Goal: Transaction & Acquisition: Book appointment/travel/reservation

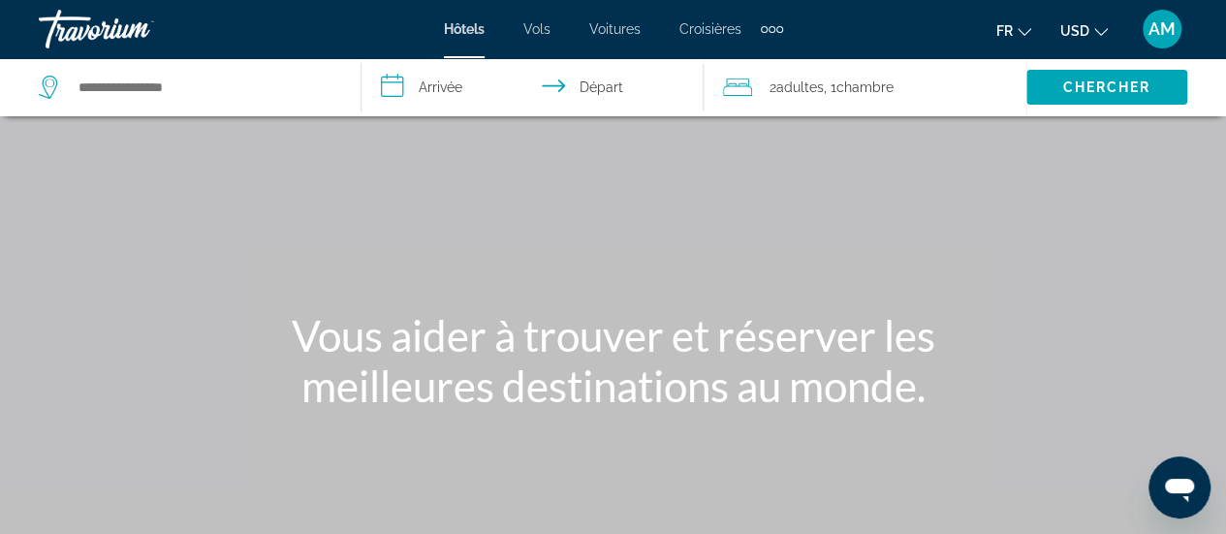
click at [1101, 34] on icon "Change currency" at bounding box center [1101, 32] width 14 height 14
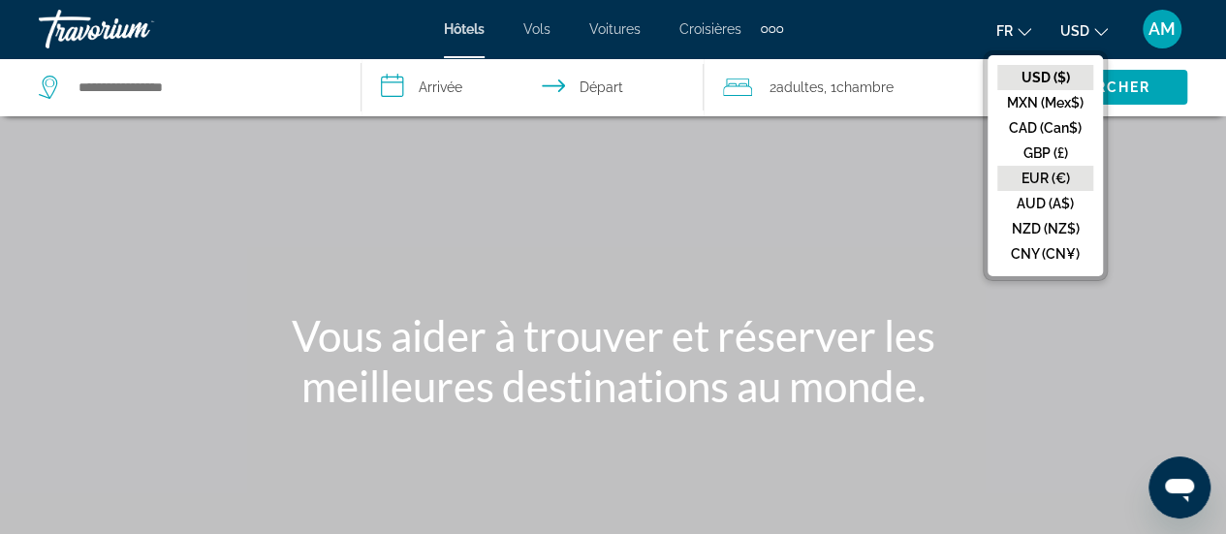
click at [1057, 172] on button "EUR (€)" at bounding box center [1045, 178] width 96 height 25
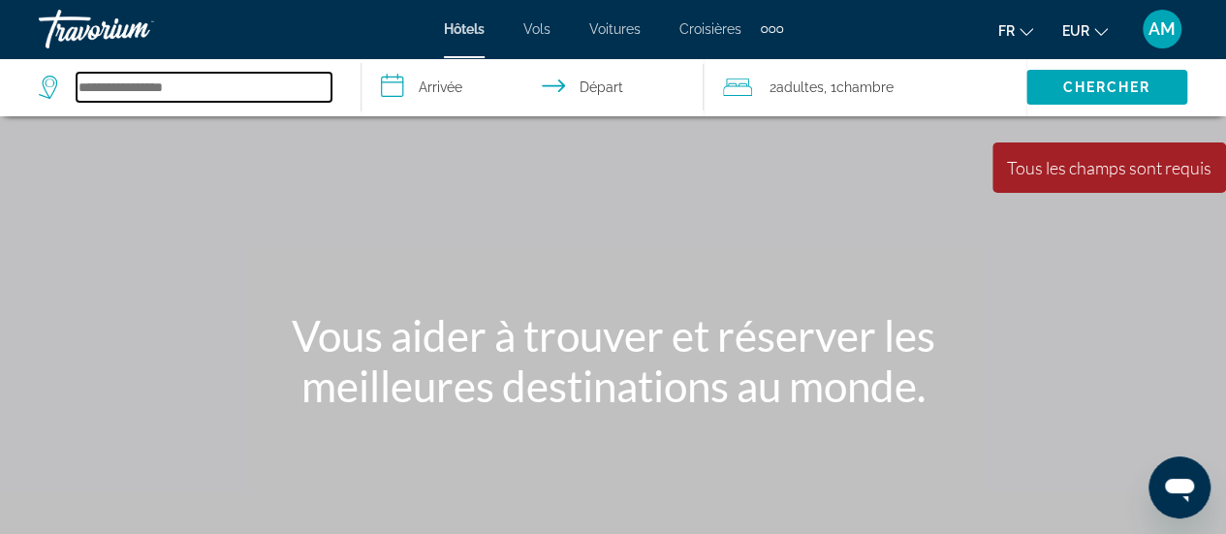
click at [206, 89] on input "Search hotel destination" at bounding box center [204, 87] width 255 height 29
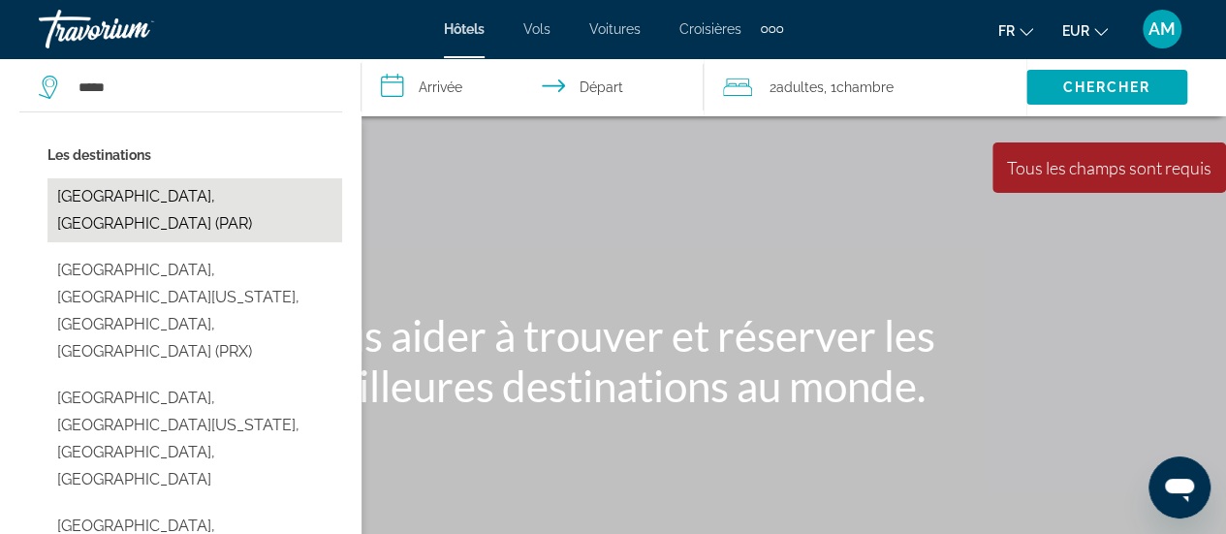
click at [192, 200] on button "[GEOGRAPHIC_DATA], [GEOGRAPHIC_DATA] (PAR)" at bounding box center [194, 210] width 295 height 64
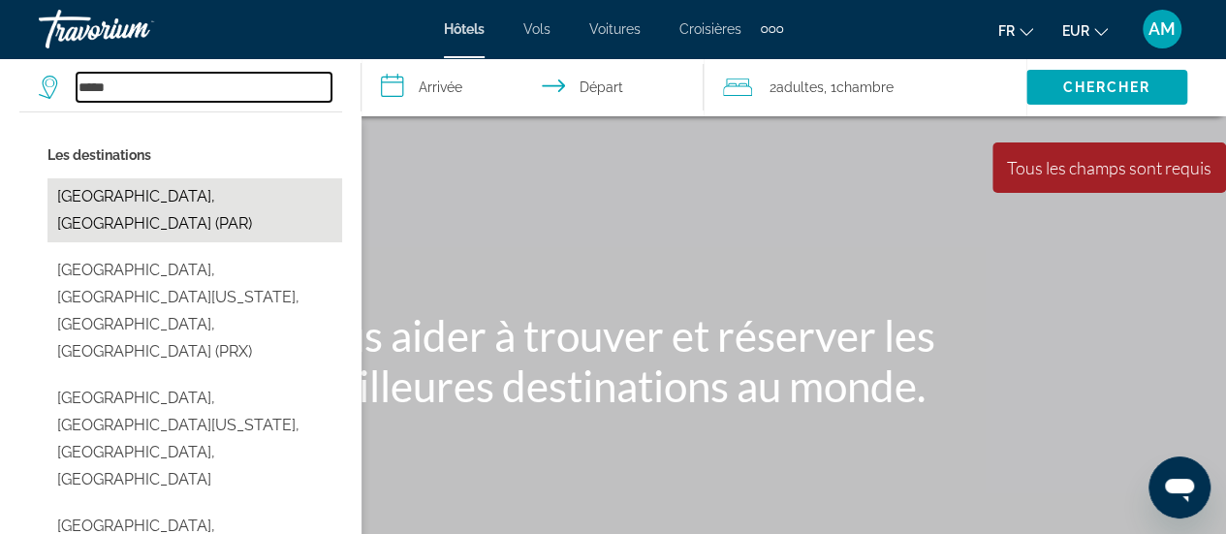
type input "**********"
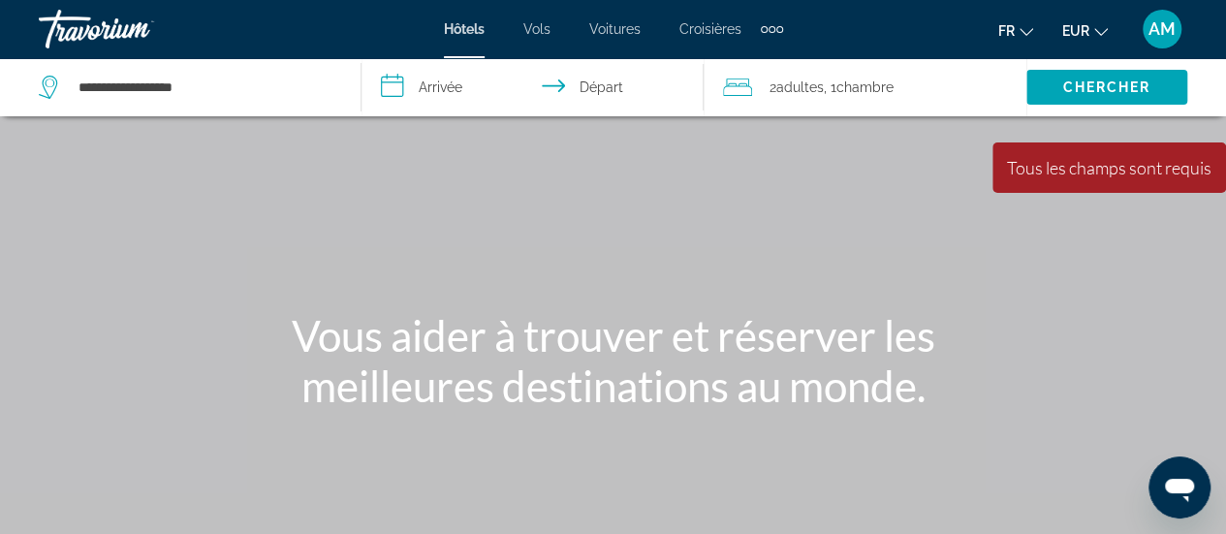
click at [485, 75] on input "**********" at bounding box center [536, 90] width 350 height 64
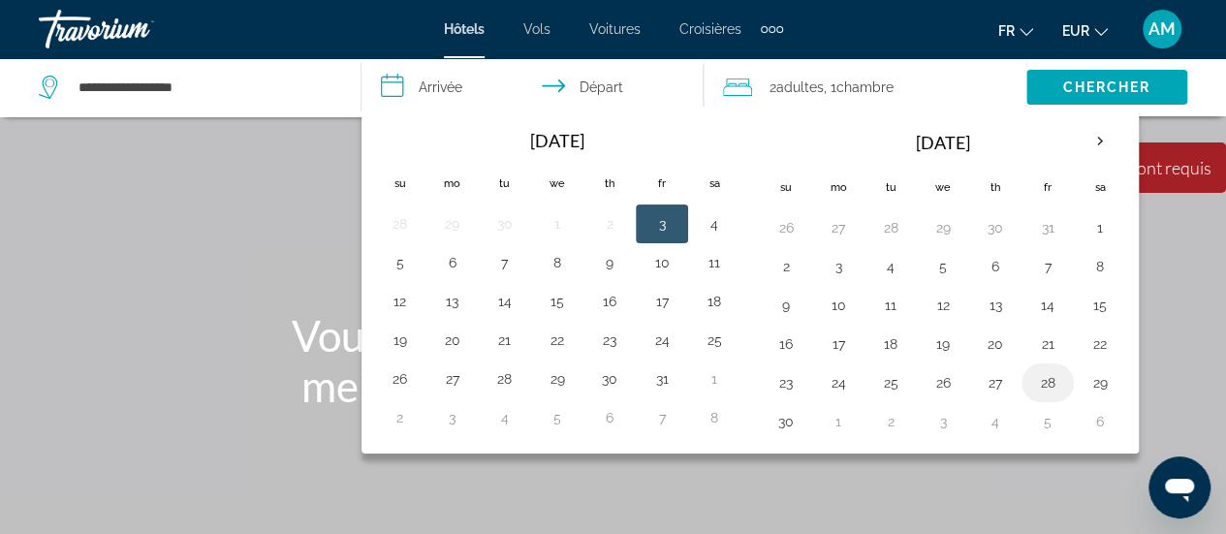
click at [1038, 374] on button "28" at bounding box center [1047, 382] width 31 height 27
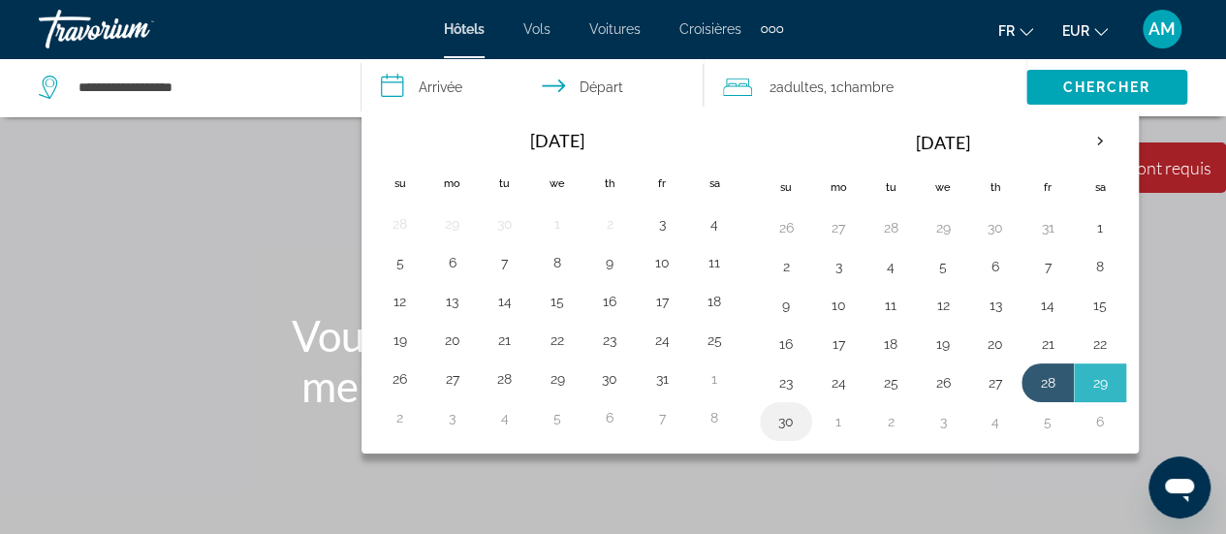
click at [785, 421] on button "30" at bounding box center [785, 421] width 31 height 27
type input "**********"
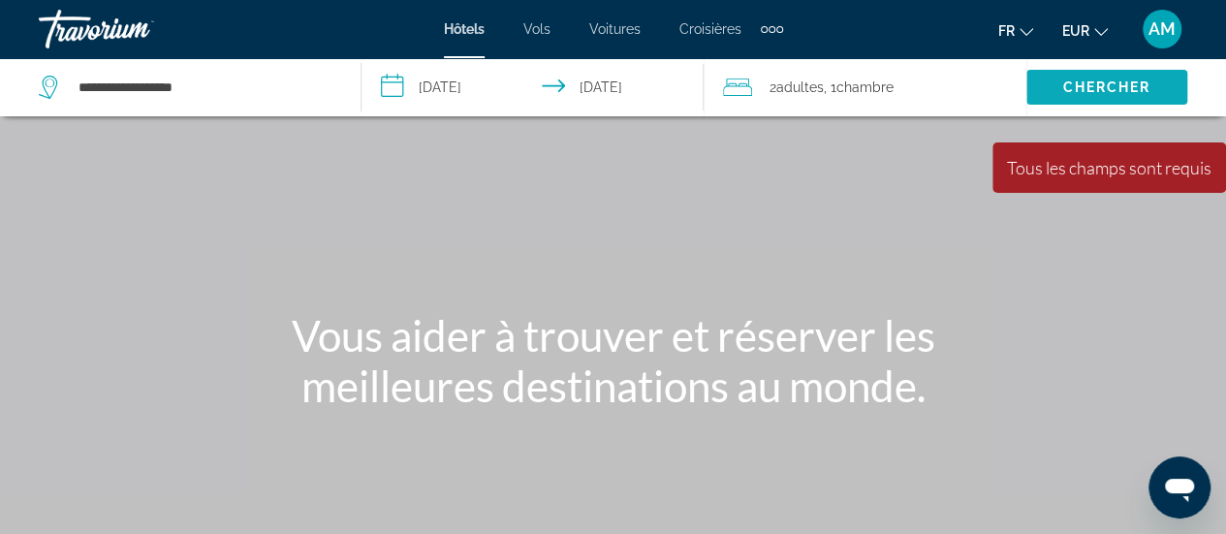
click at [1081, 86] on span "Chercher" at bounding box center [1106, 87] width 88 height 16
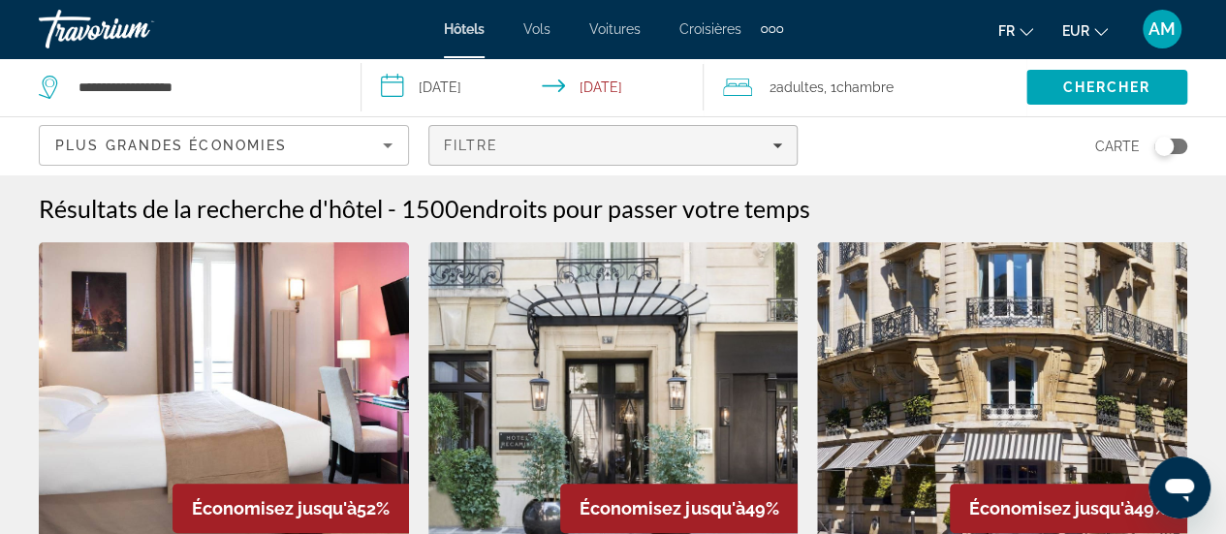
click at [543, 144] on div "Filtre" at bounding box center [613, 146] width 339 height 16
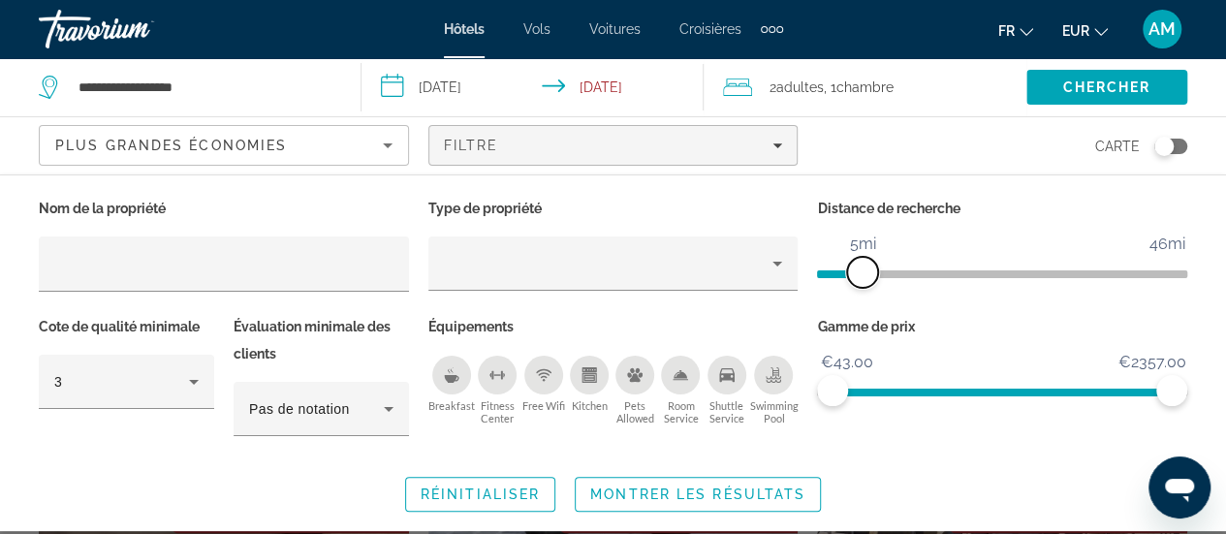
drag, startPoint x: 1047, startPoint y: 268, endPoint x: 865, endPoint y: 274, distance: 181.3
click at [865, 274] on span "ngx-slider" at bounding box center [862, 272] width 31 height 31
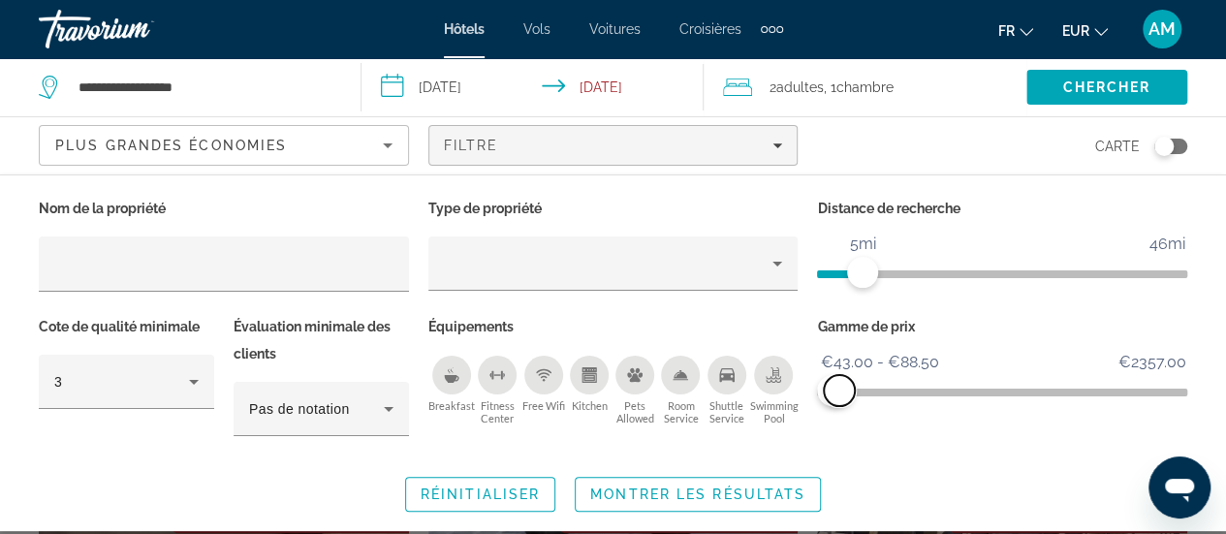
drag, startPoint x: 1173, startPoint y: 390, endPoint x: 839, endPoint y: 386, distance: 333.4
click at [839, 386] on span "ngx-slider-max" at bounding box center [839, 390] width 31 height 31
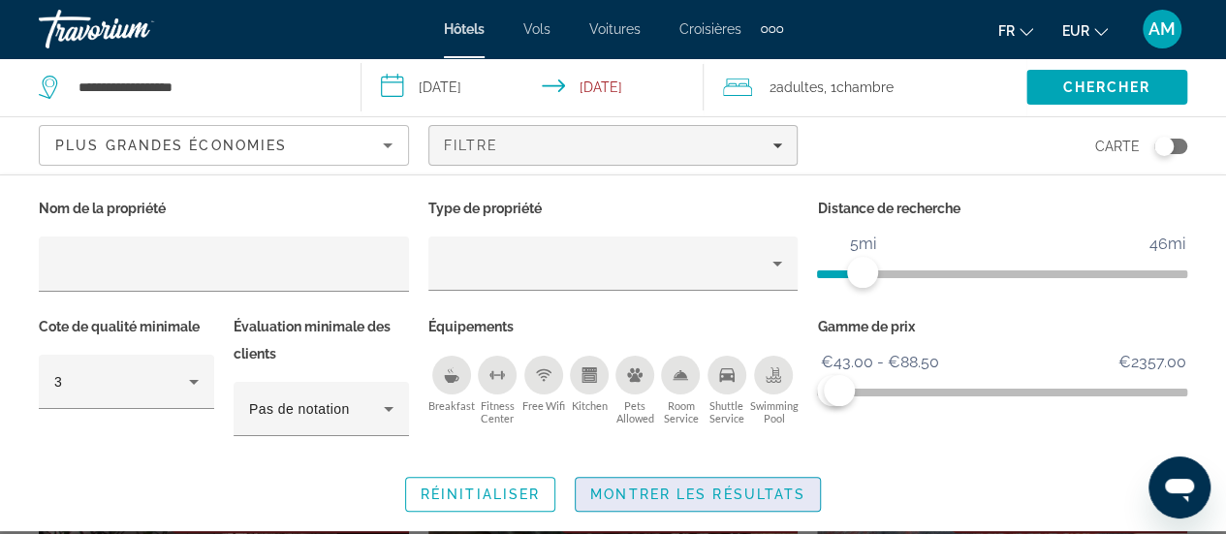
click at [674, 487] on span "Montrer les résultats" at bounding box center [697, 494] width 215 height 16
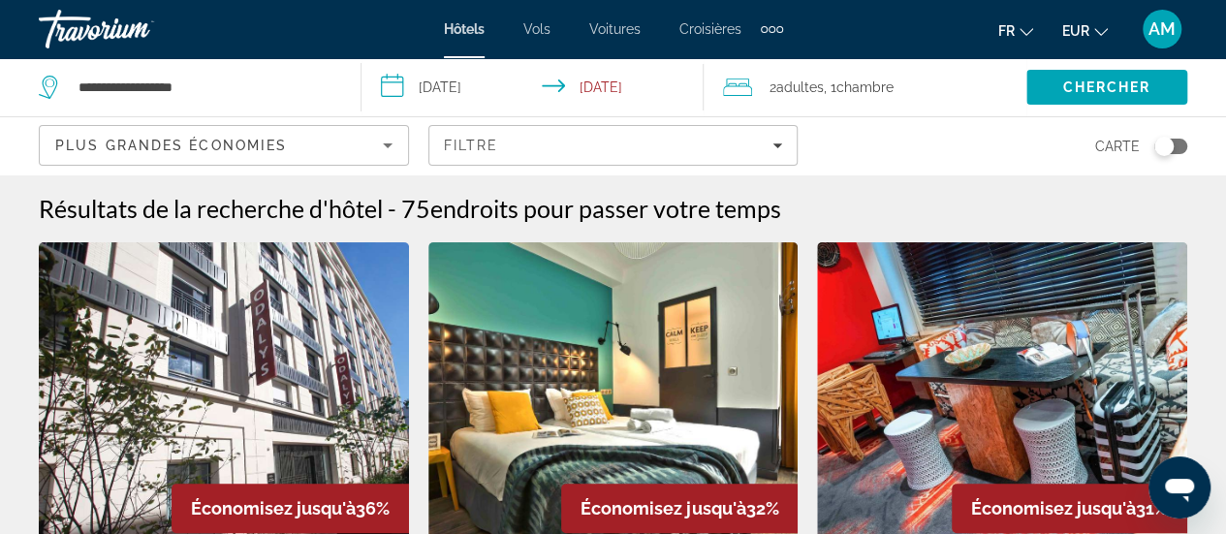
click at [330, 149] on div "Plus grandes économies" at bounding box center [219, 145] width 328 height 23
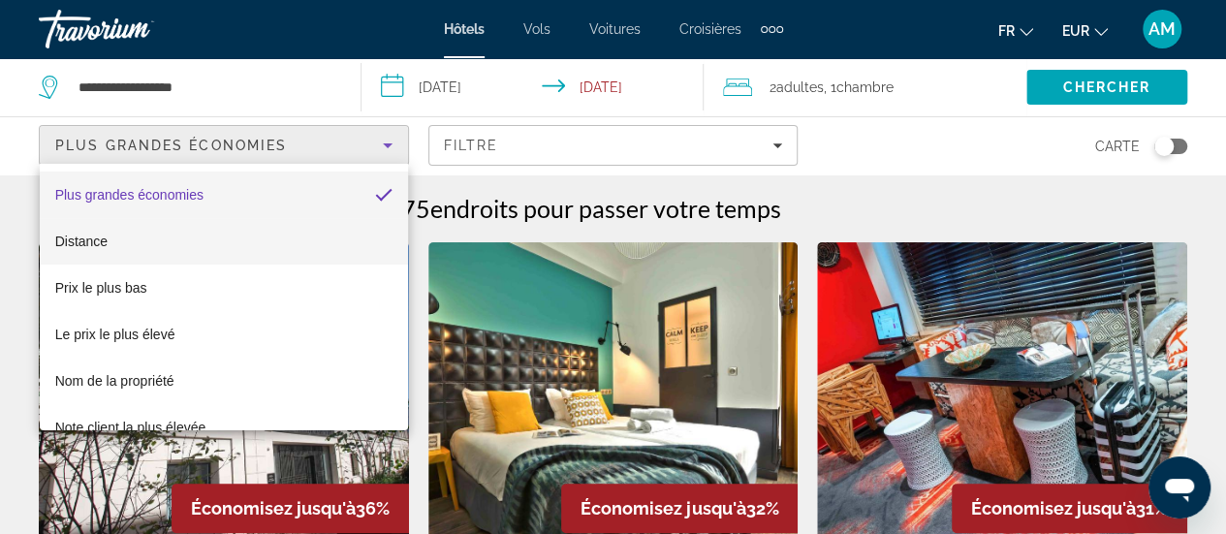
click at [245, 243] on mat-option "Distance" at bounding box center [224, 241] width 368 height 47
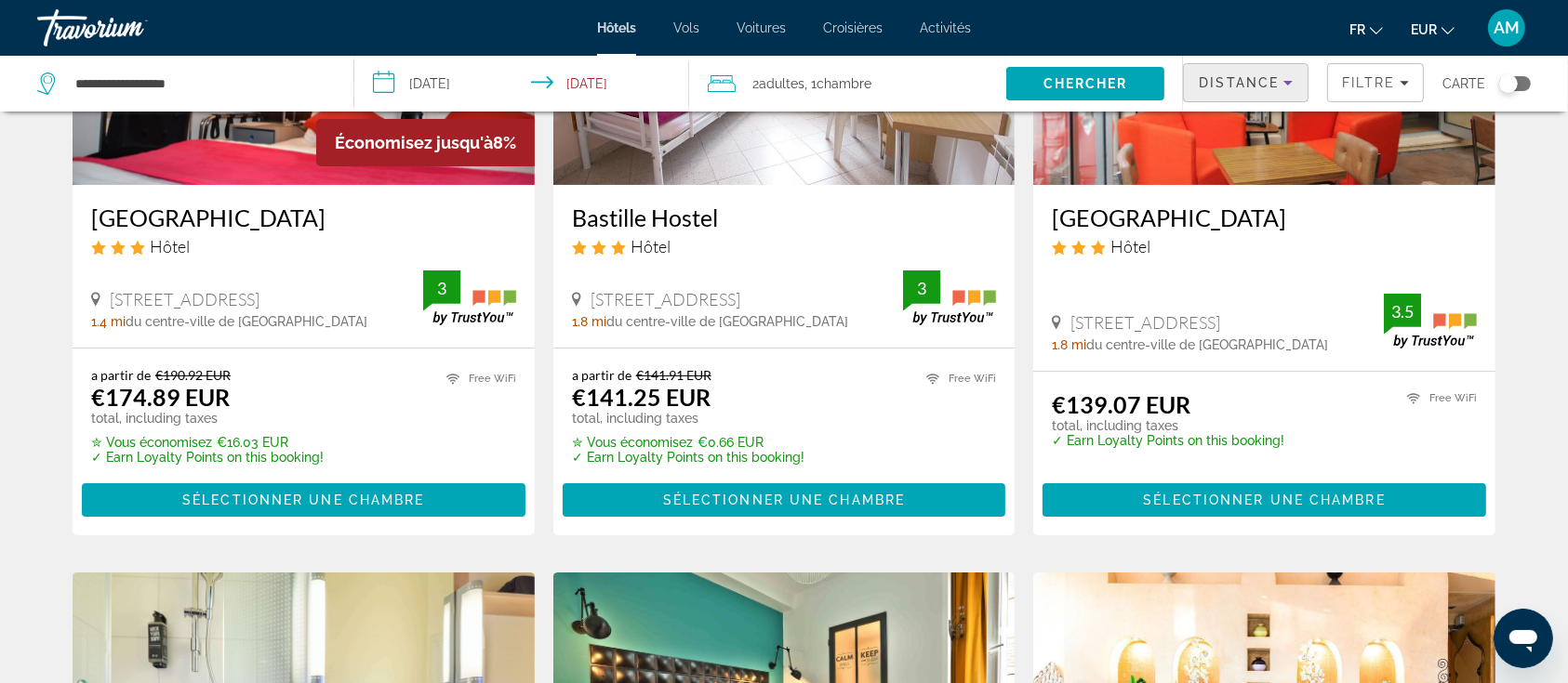
scroll to position [216, 0]
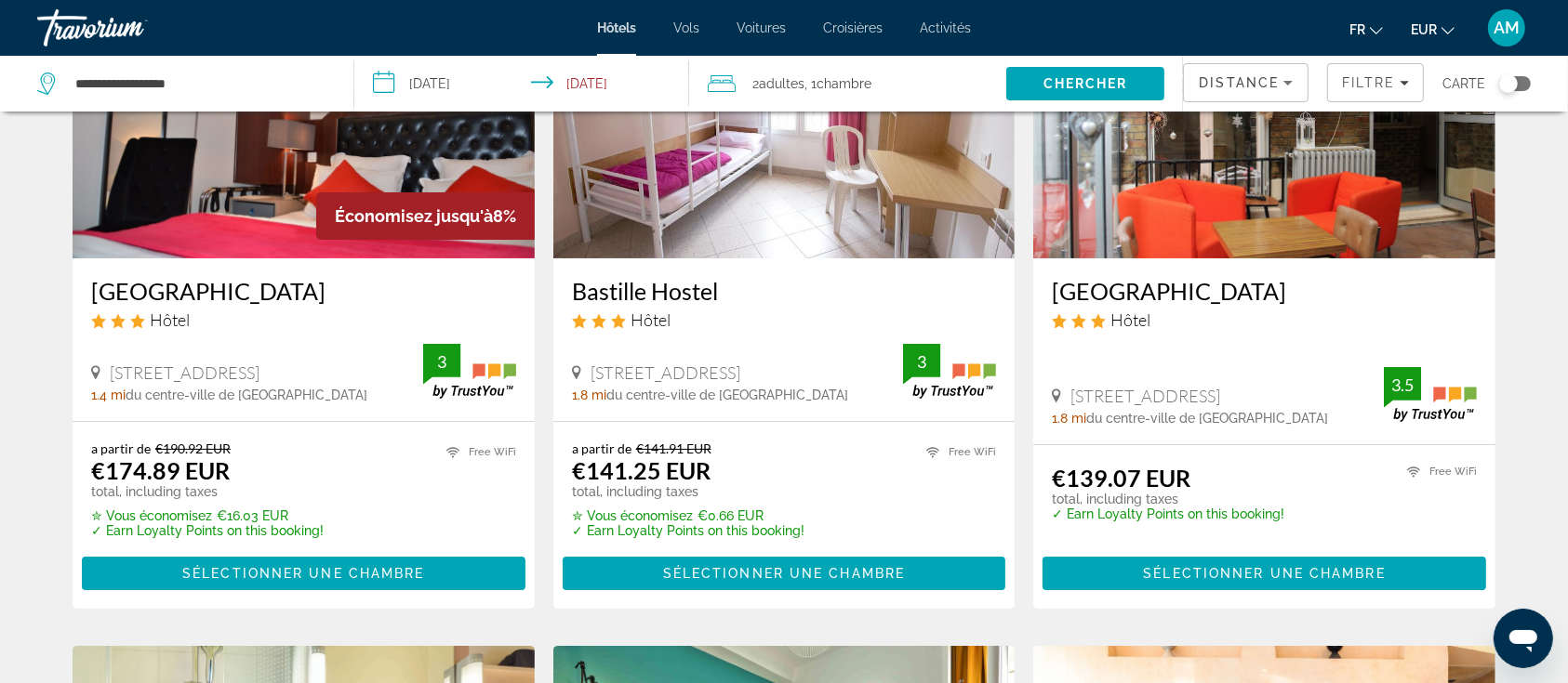
click at [798, 72] on span "2 Adulte Adultes" at bounding box center [778, 83] width 52 height 26
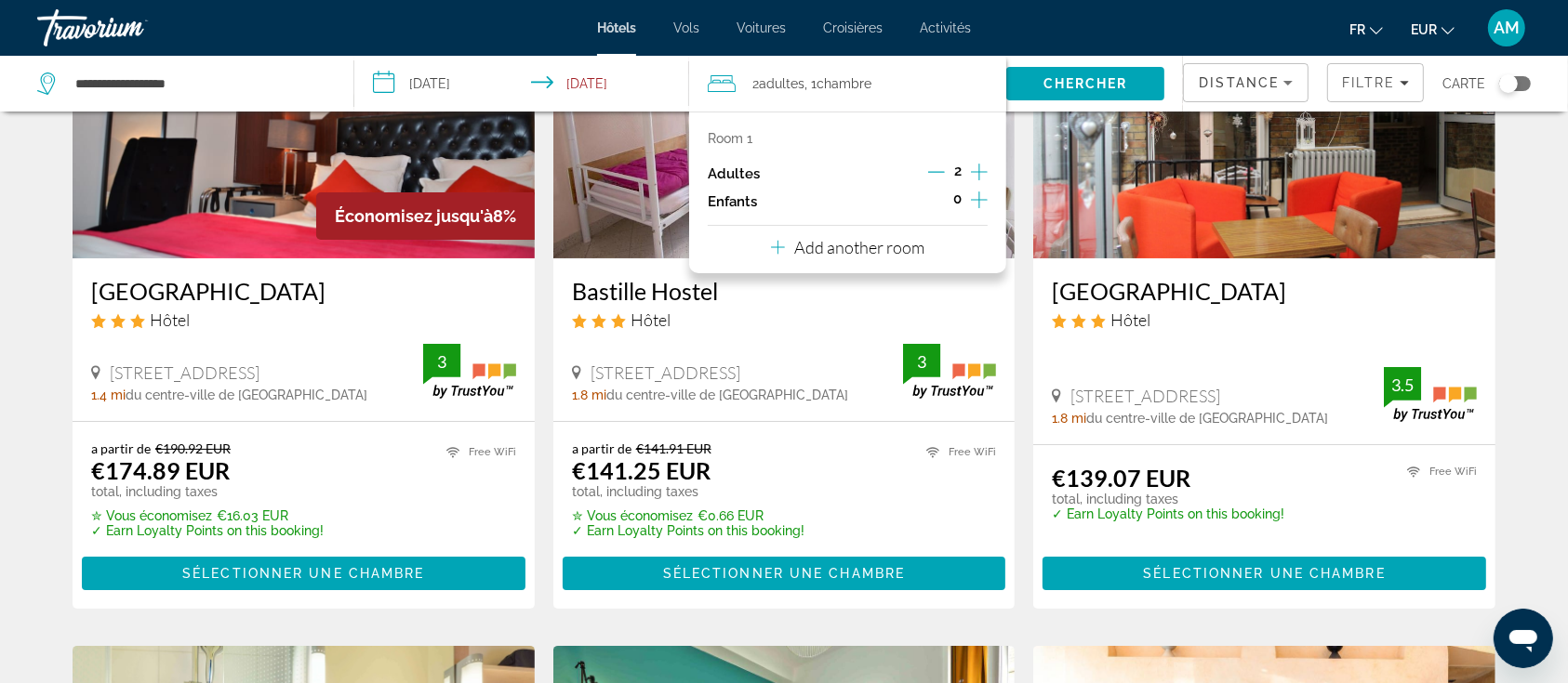
click at [976, 200] on icon "Increment children" at bounding box center [979, 200] width 16 height 22
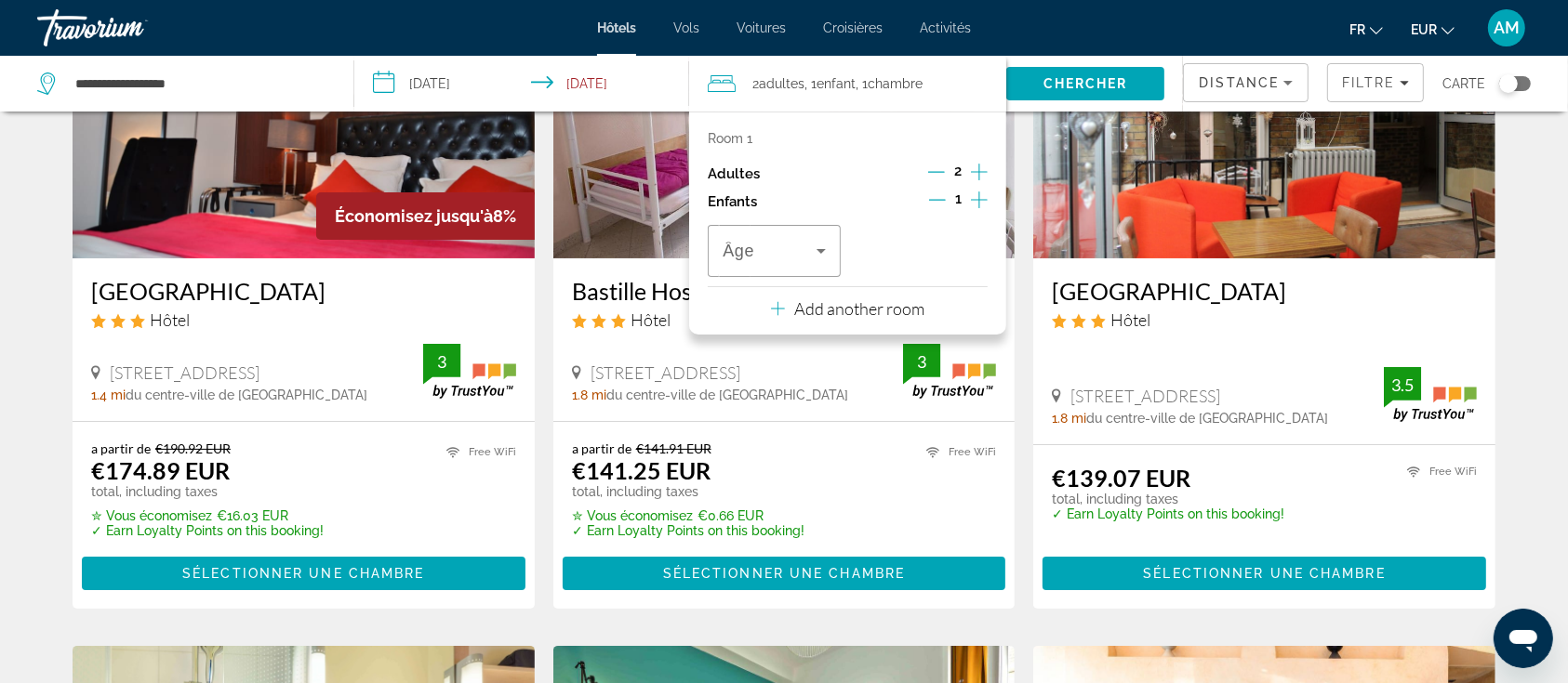
click at [935, 167] on icon "Decrement adults" at bounding box center [936, 172] width 16 height 16
click at [741, 249] on span "Âge" at bounding box center [738, 251] width 32 height 18
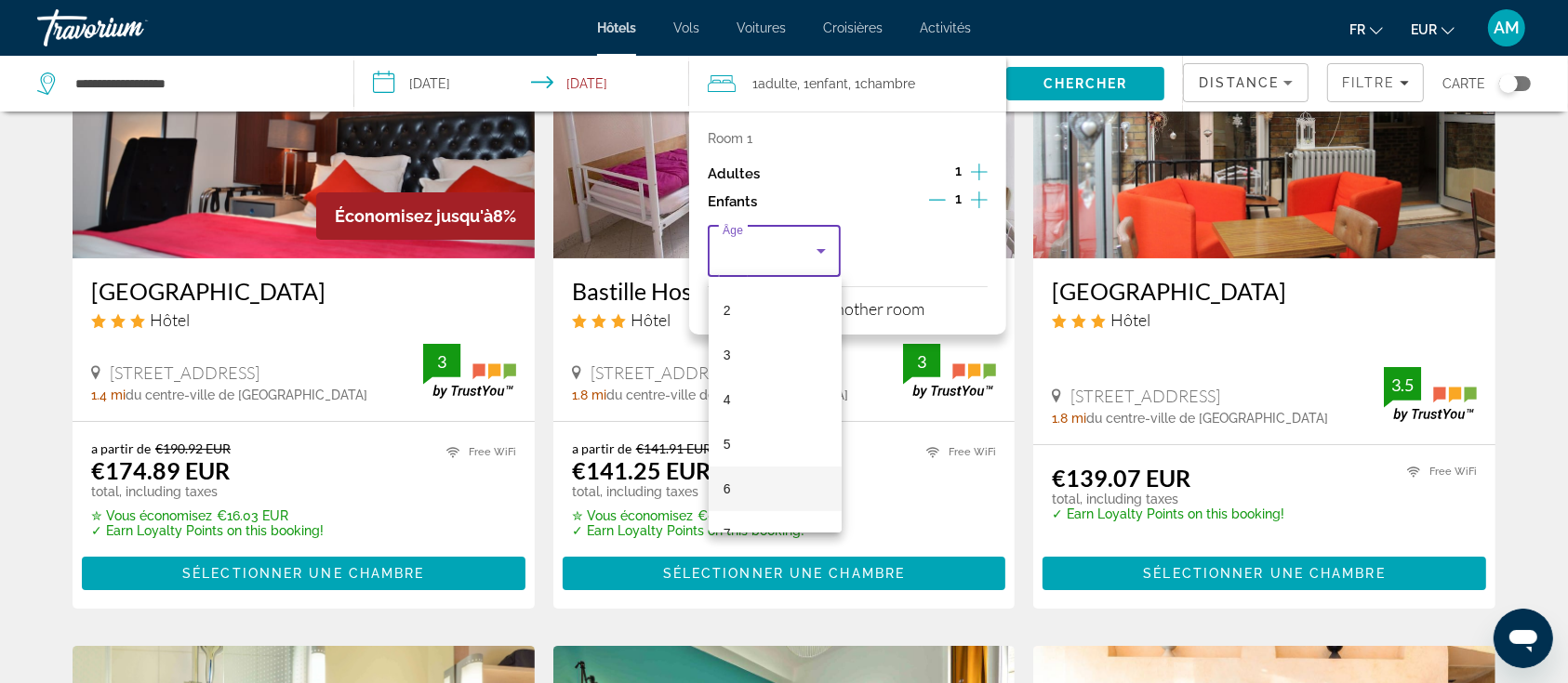
scroll to position [124, 0]
click at [753, 449] on mat-option "6" at bounding box center [774, 451] width 133 height 45
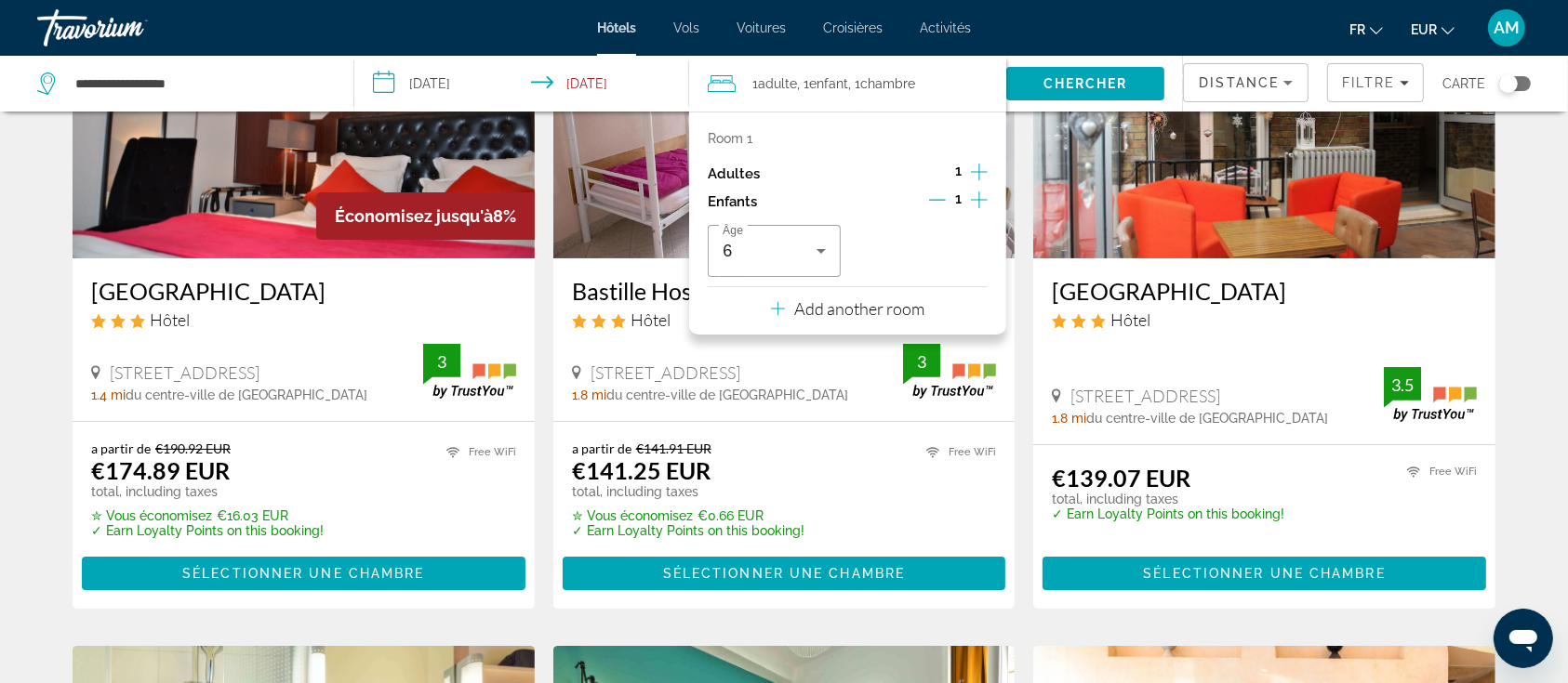
scroll to position [341, 0]
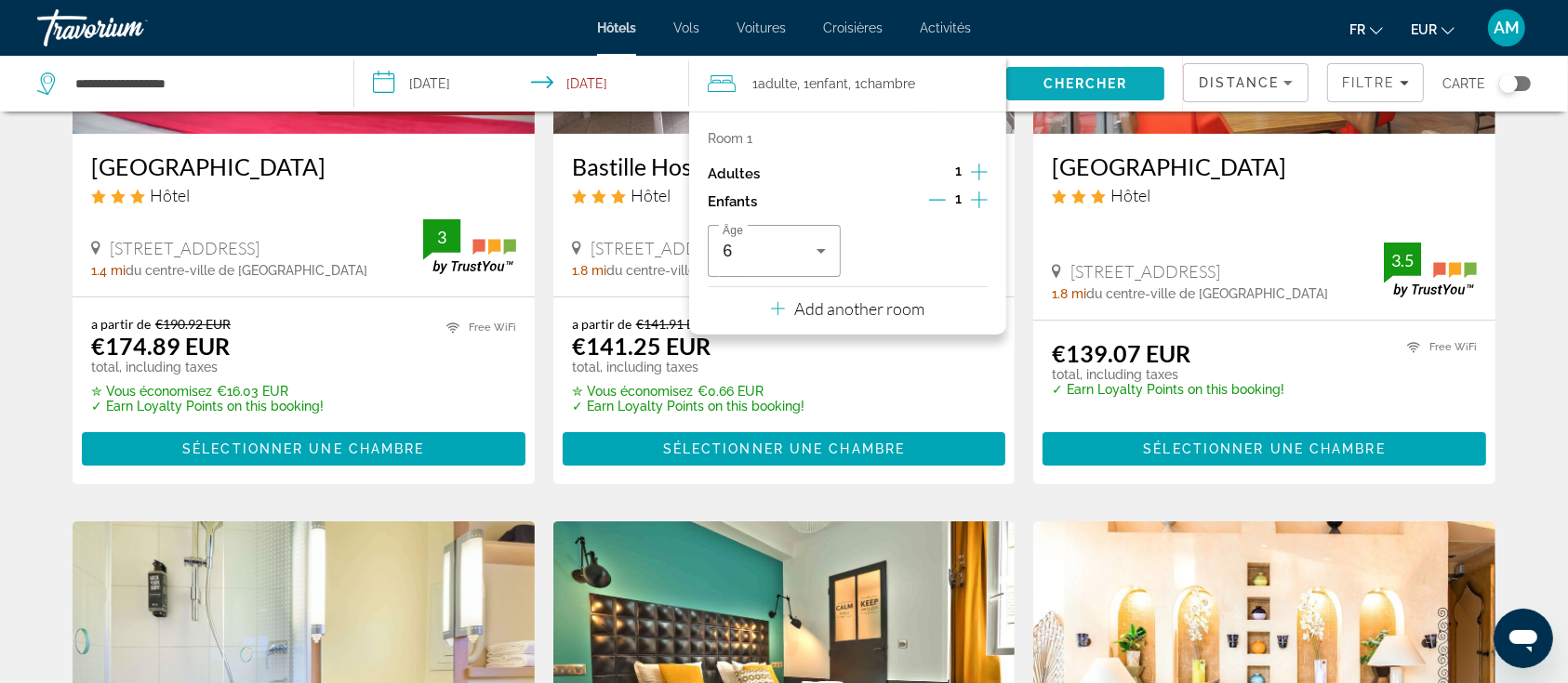
click at [1068, 73] on span "Search" at bounding box center [1084, 83] width 158 height 45
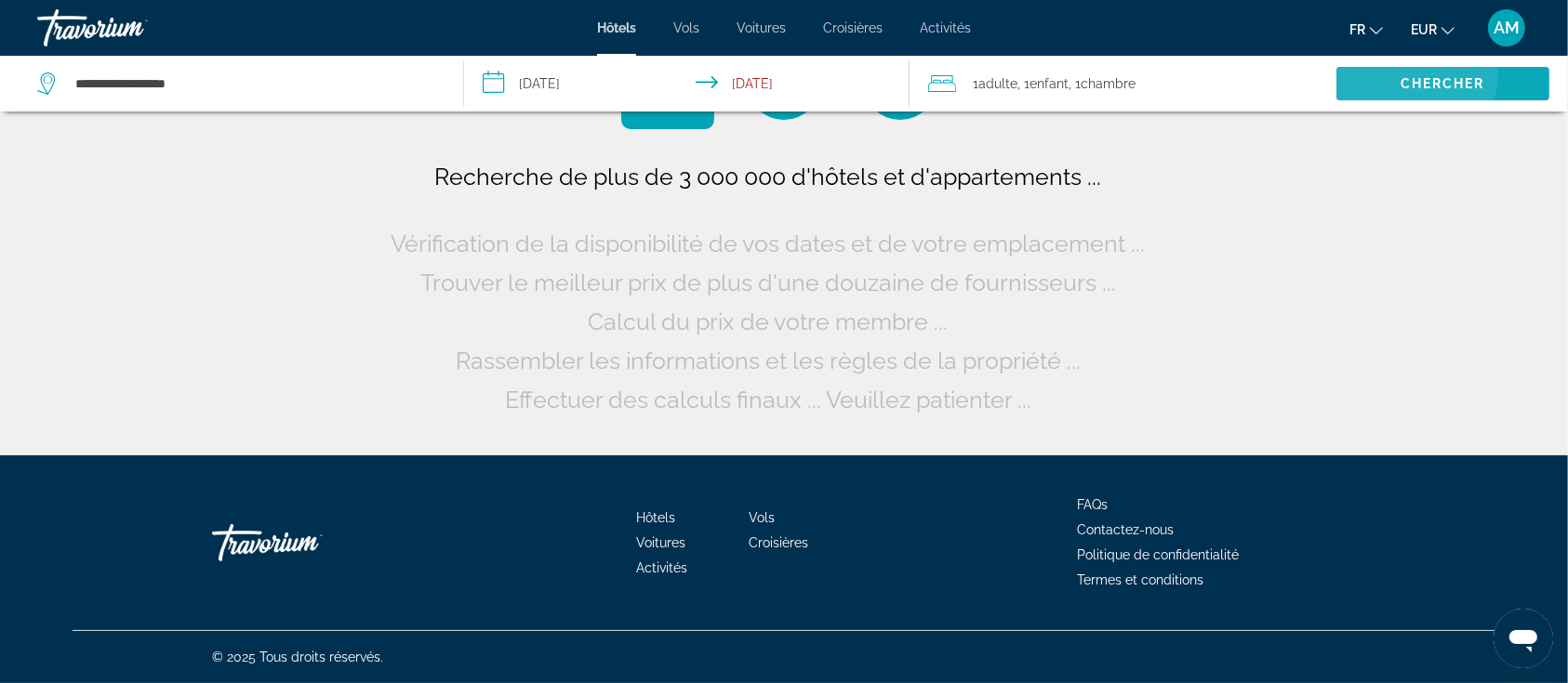
scroll to position [0, 0]
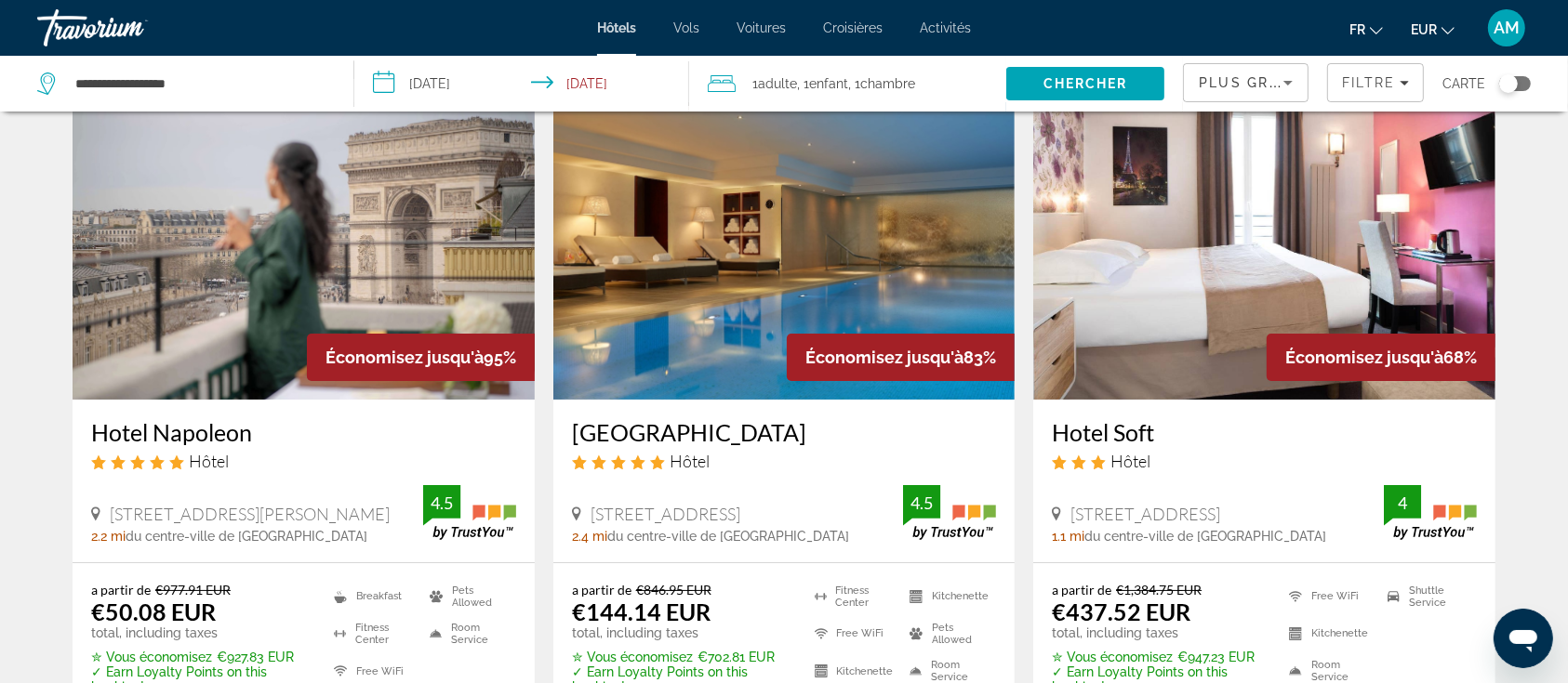
scroll to position [247, 0]
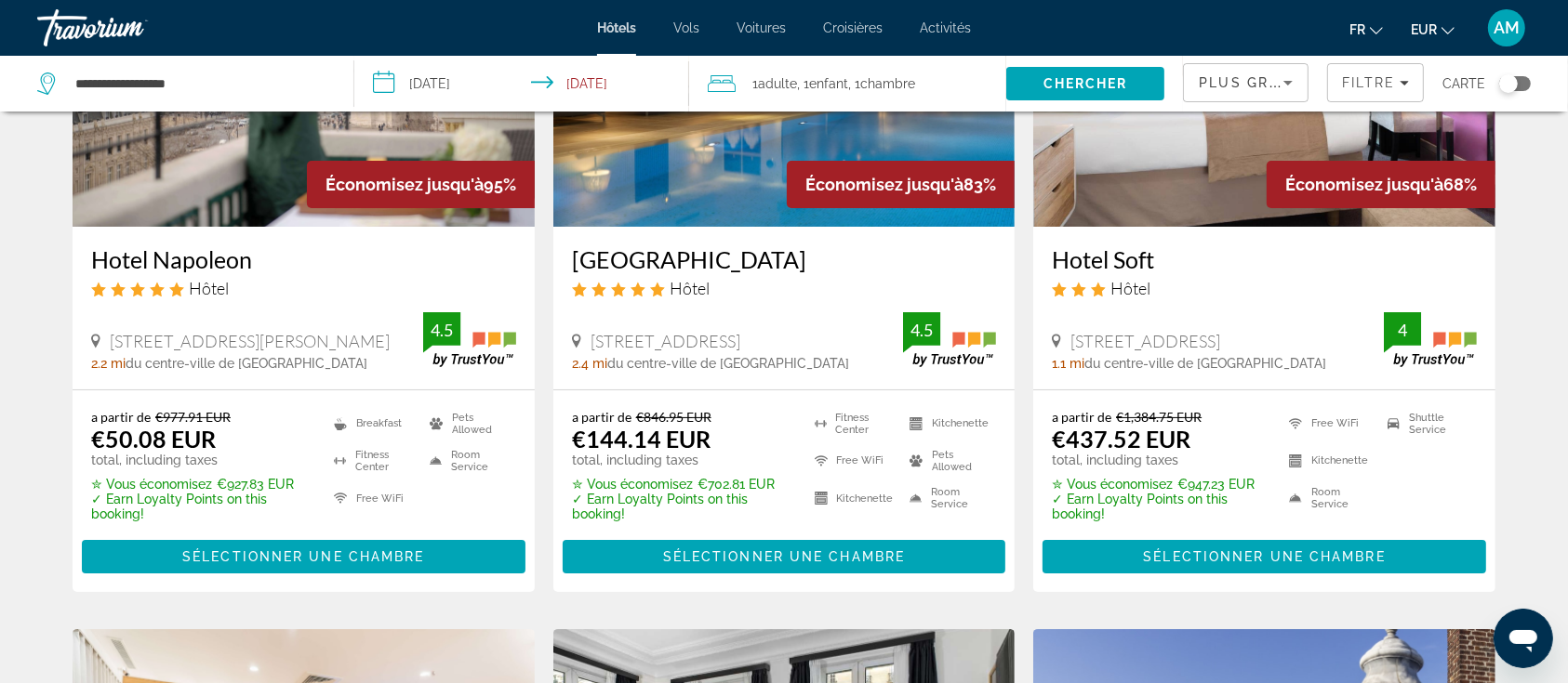
click at [272, 180] on img "Main content" at bounding box center [304, 78] width 463 height 297
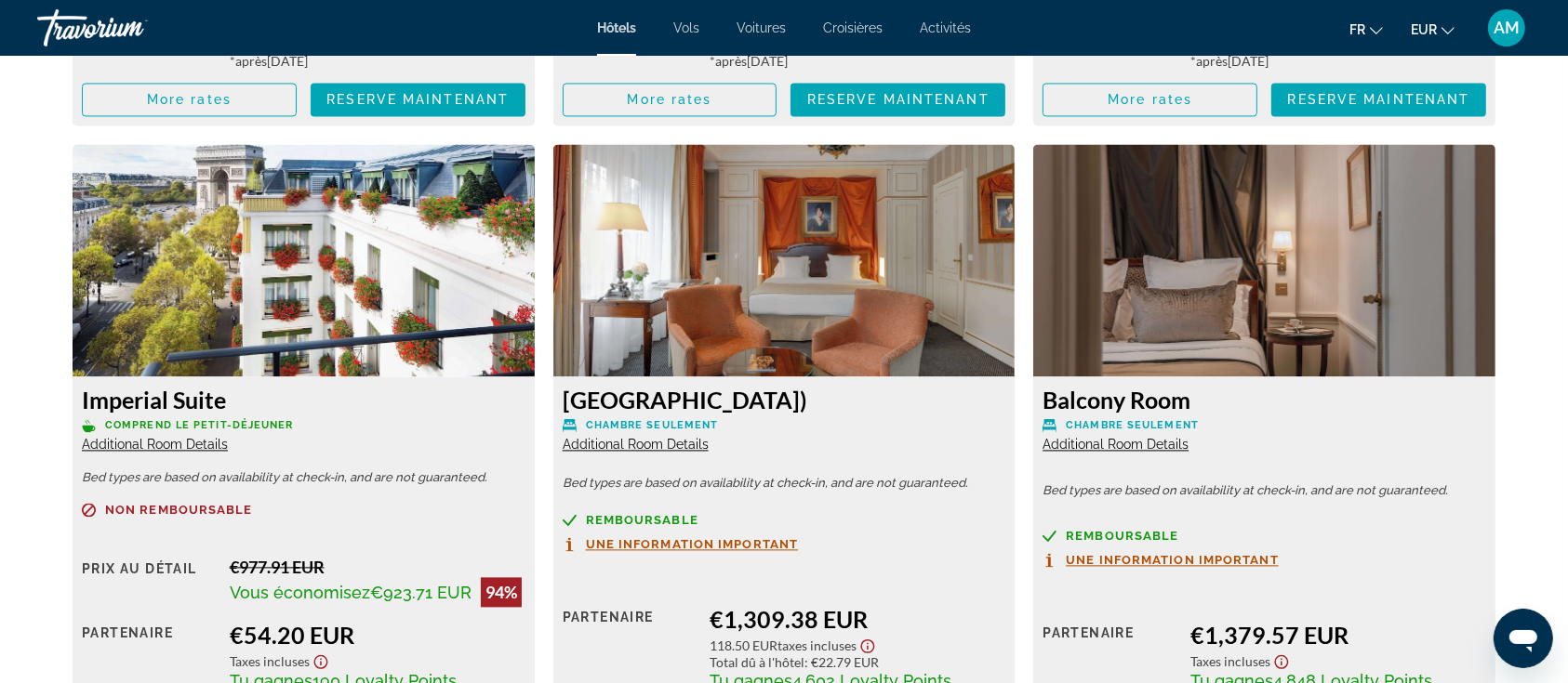
scroll to position [3904, 0]
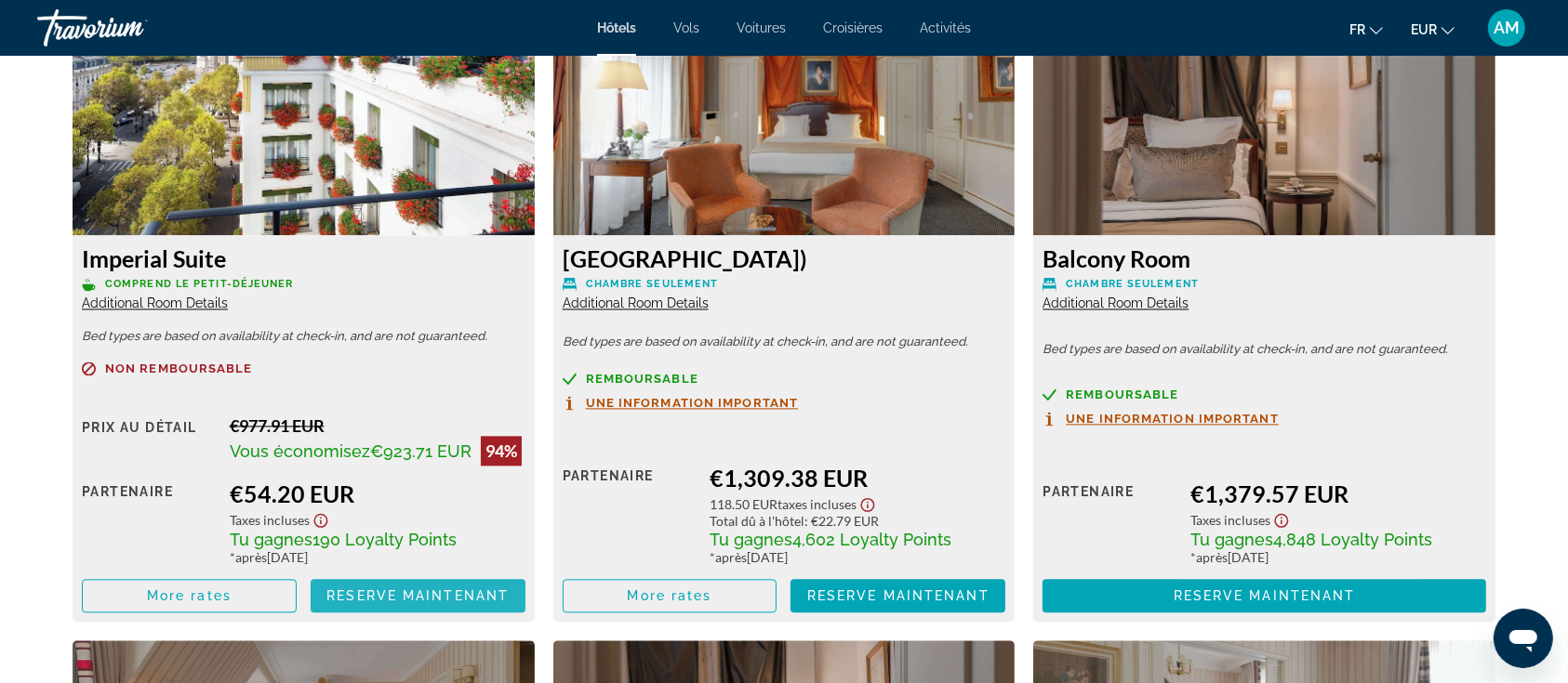
click at [358, 511] on span "Reserve maintenant" at bounding box center [417, 596] width 182 height 15
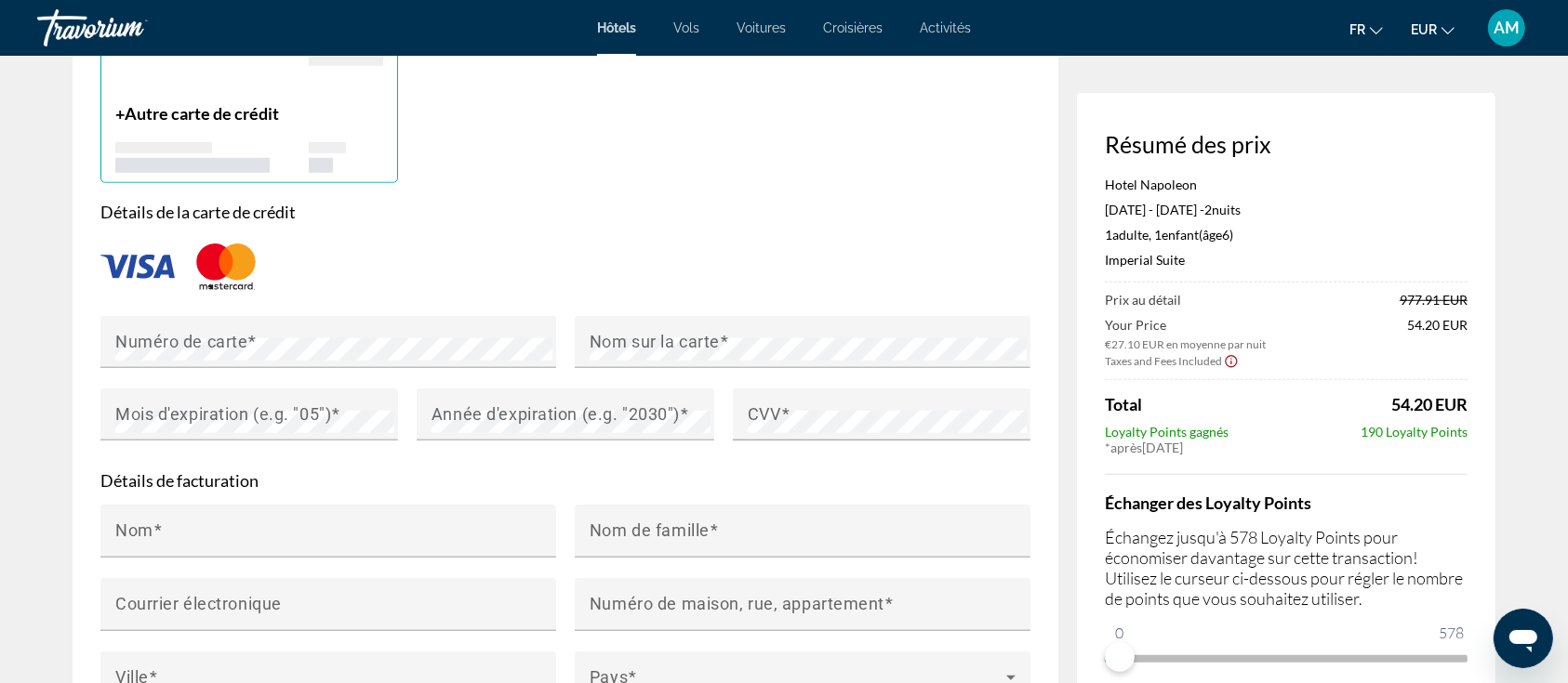
scroll to position [1487, 0]
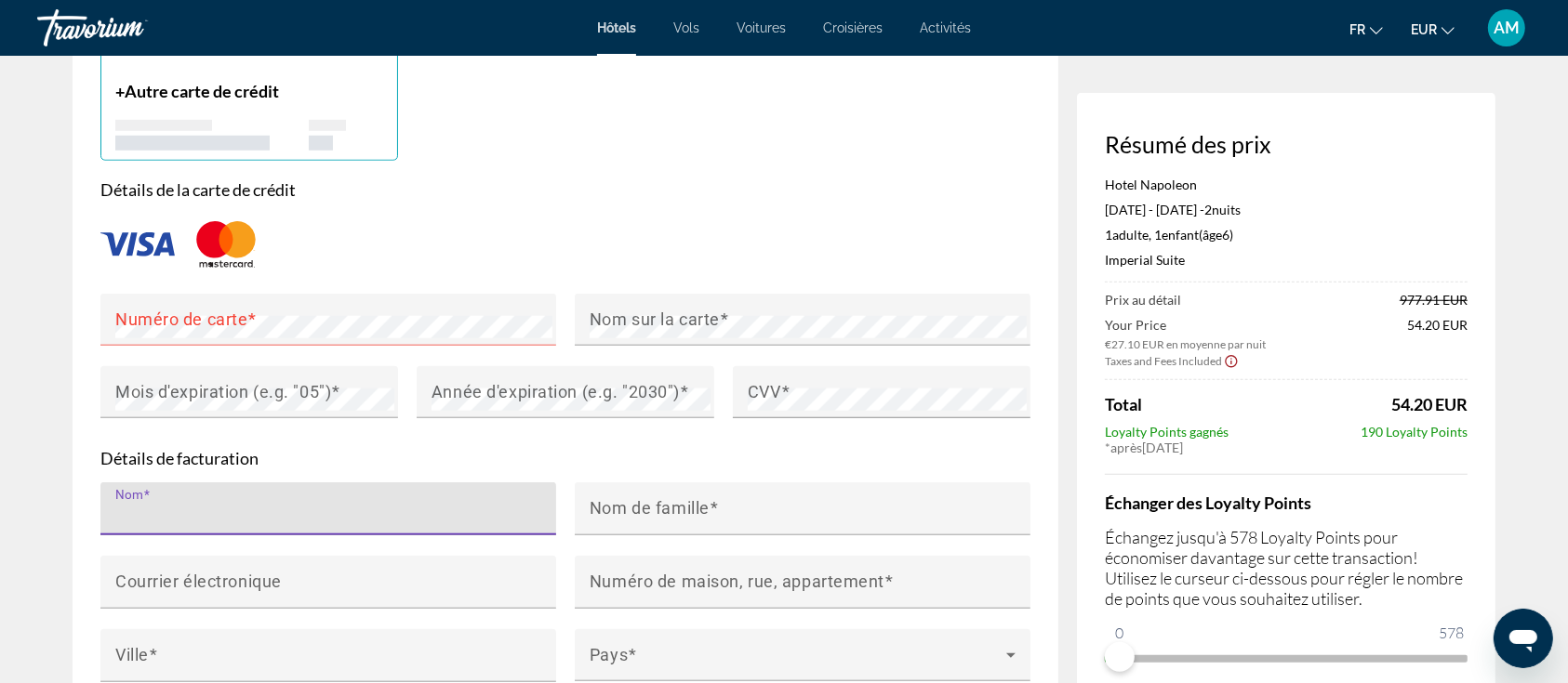
click at [356, 511] on input "Nom" at bounding box center [333, 516] width 437 height 22
type input "*"
type input "******"
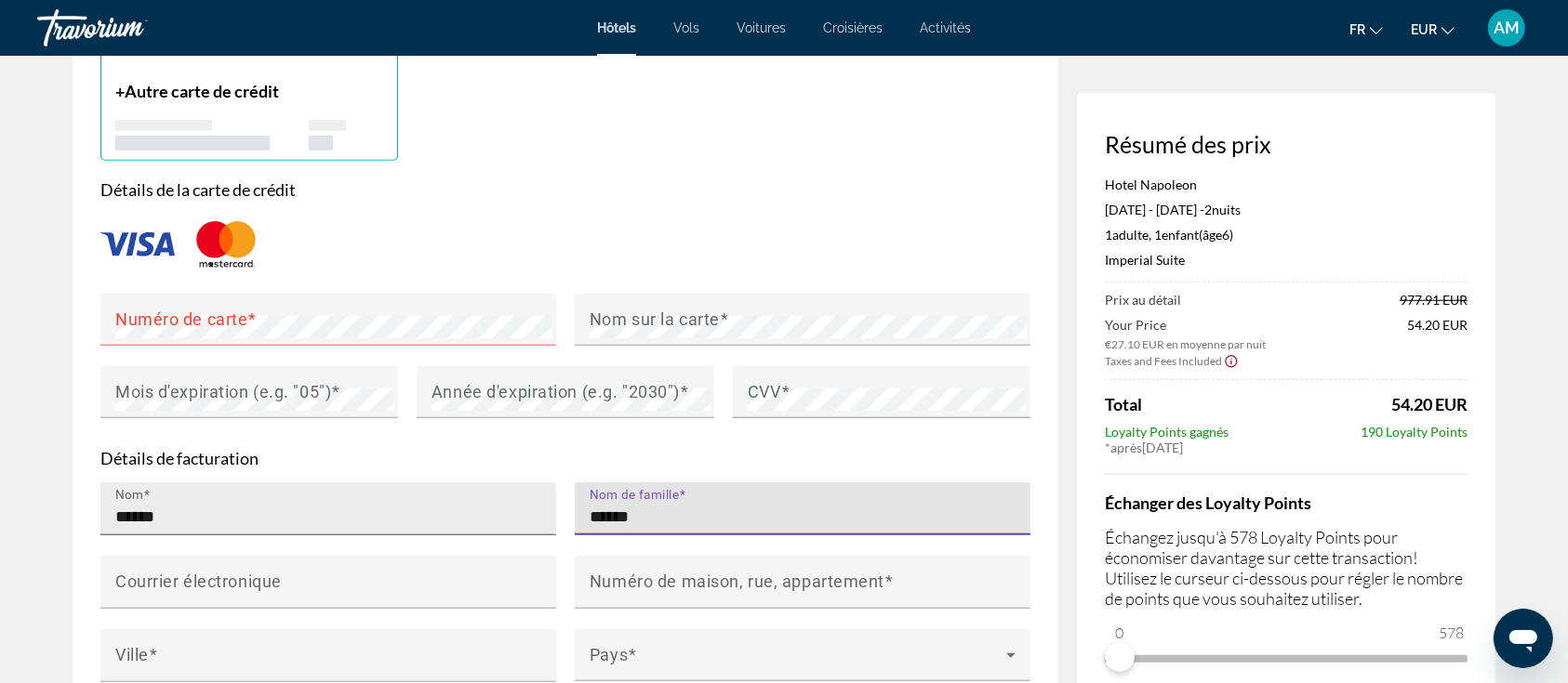
type input "******"
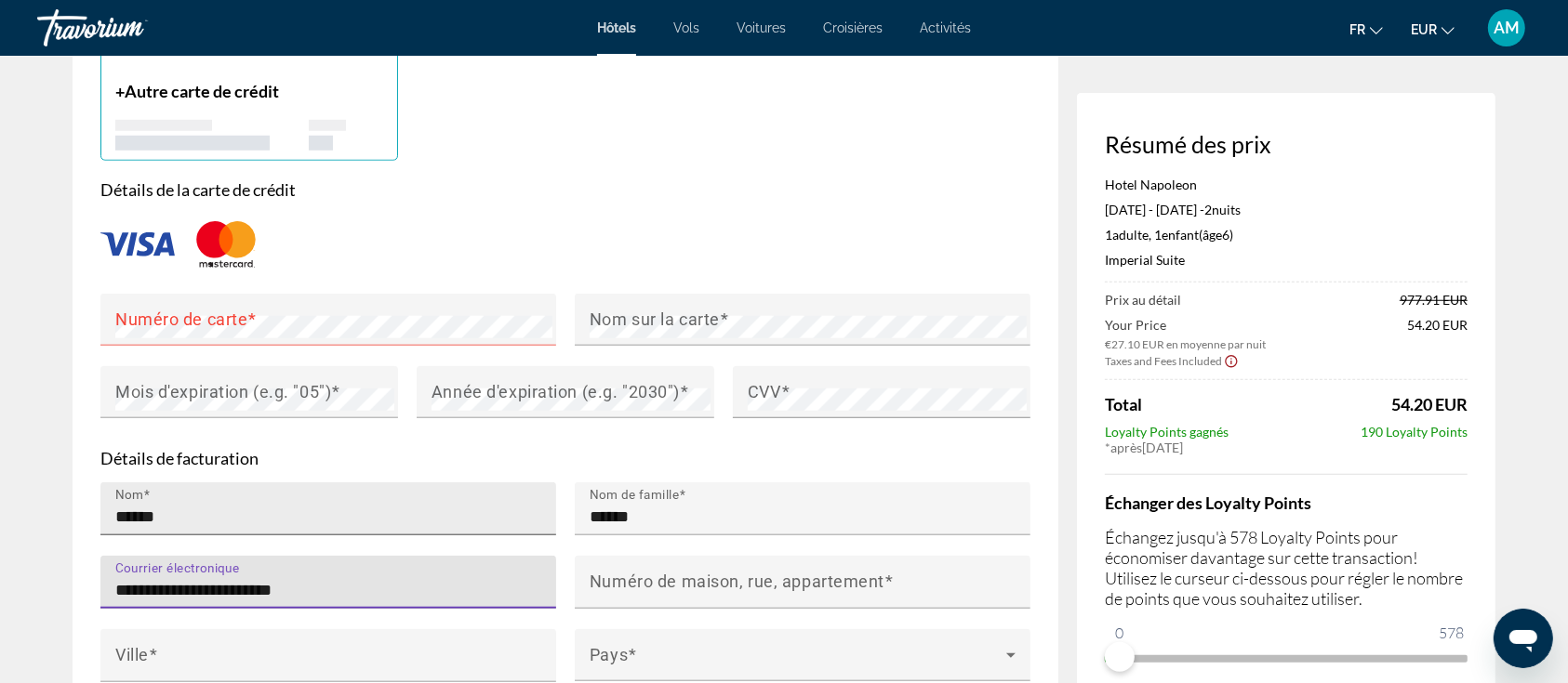
type input "**********"
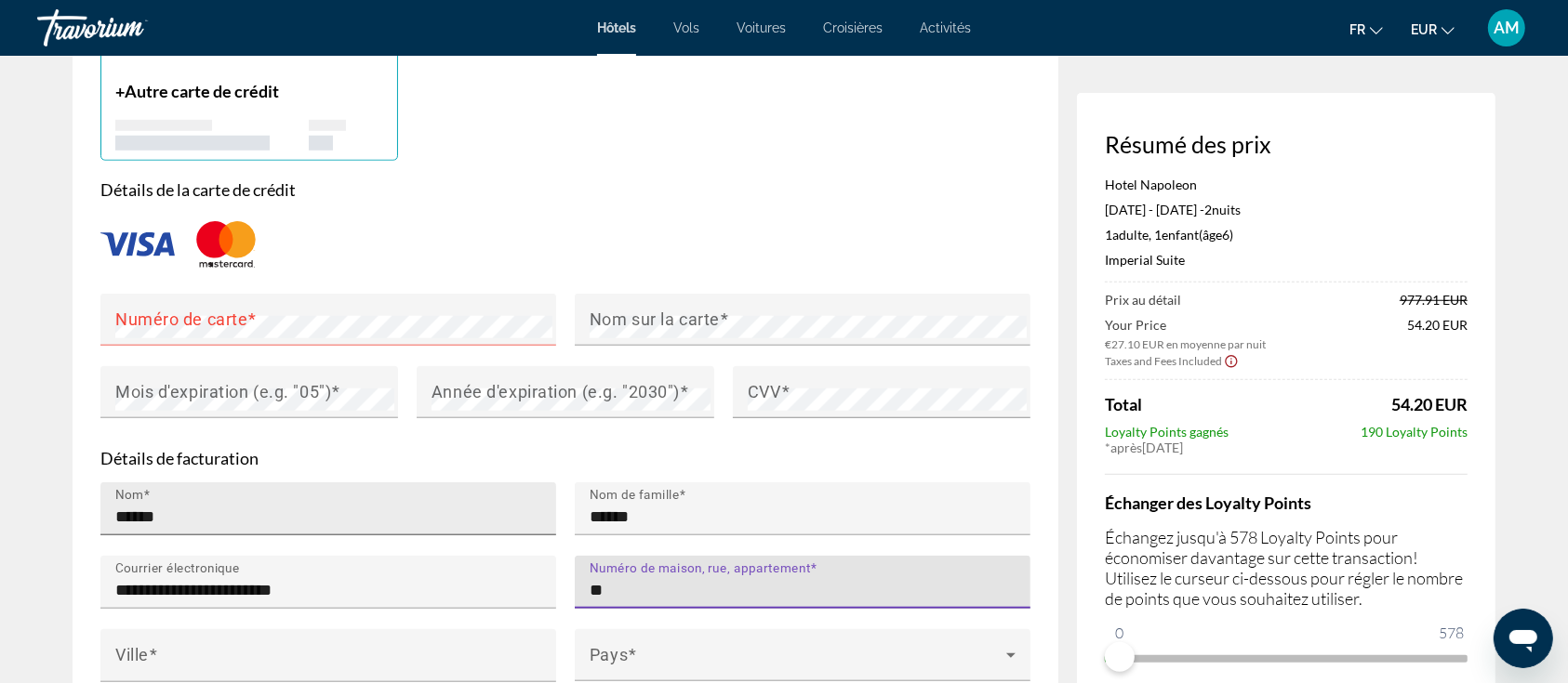
type input "*"
type input "**********"
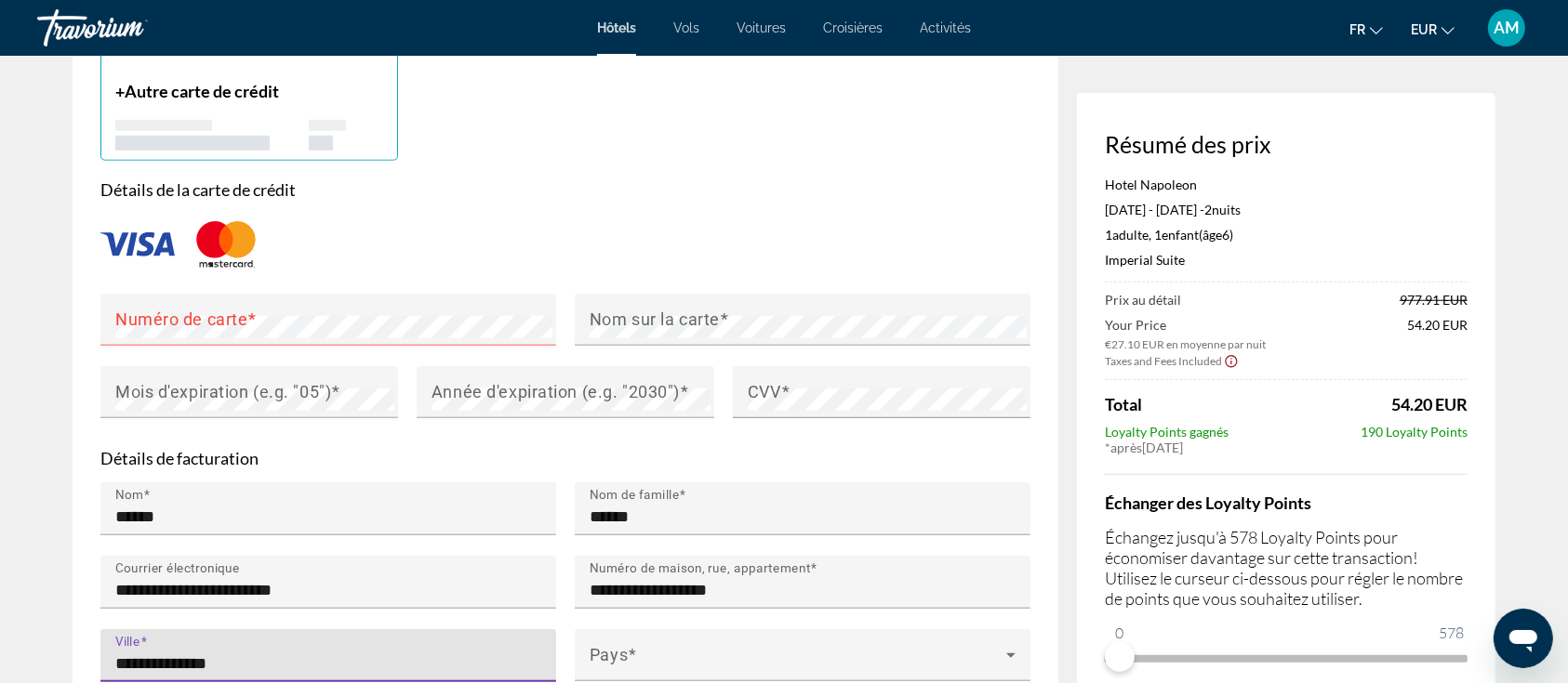
type input "**********"
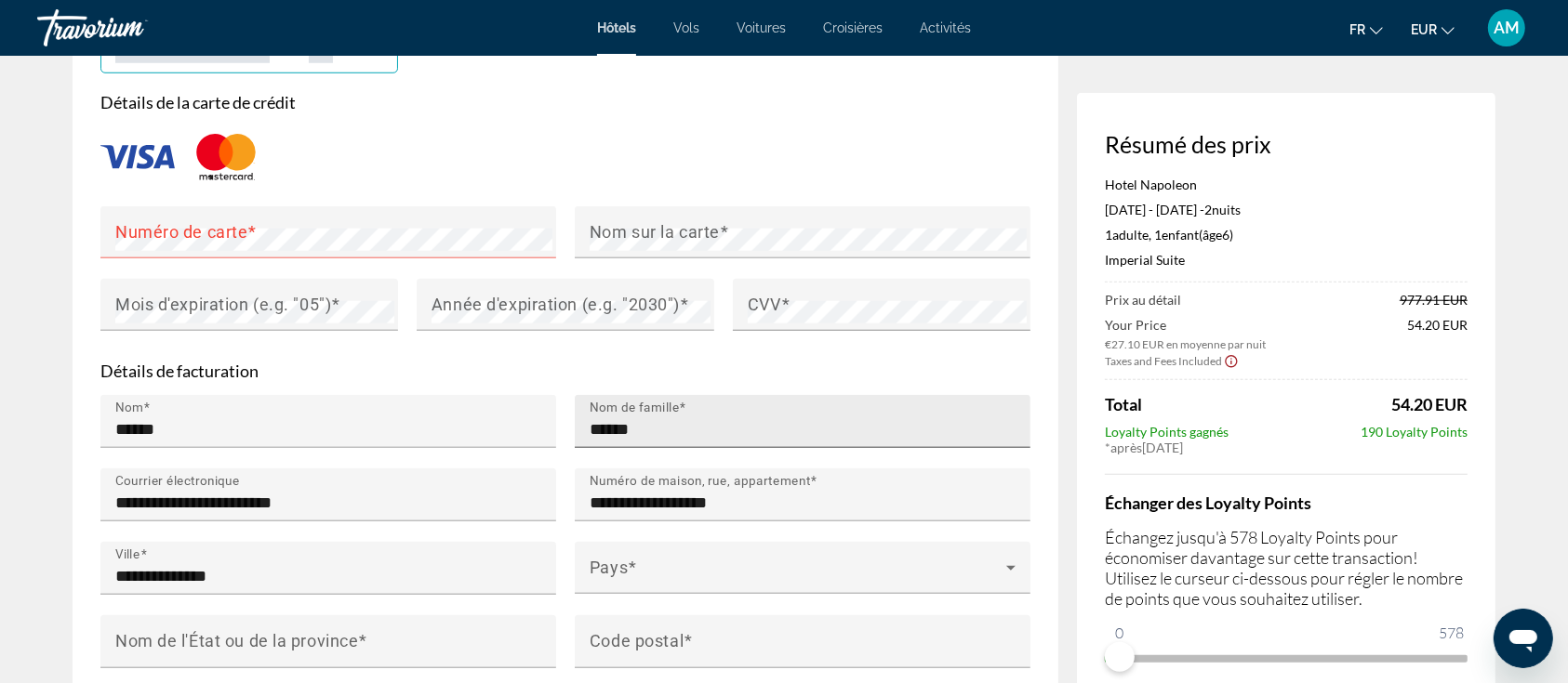
scroll to position [1611, 0]
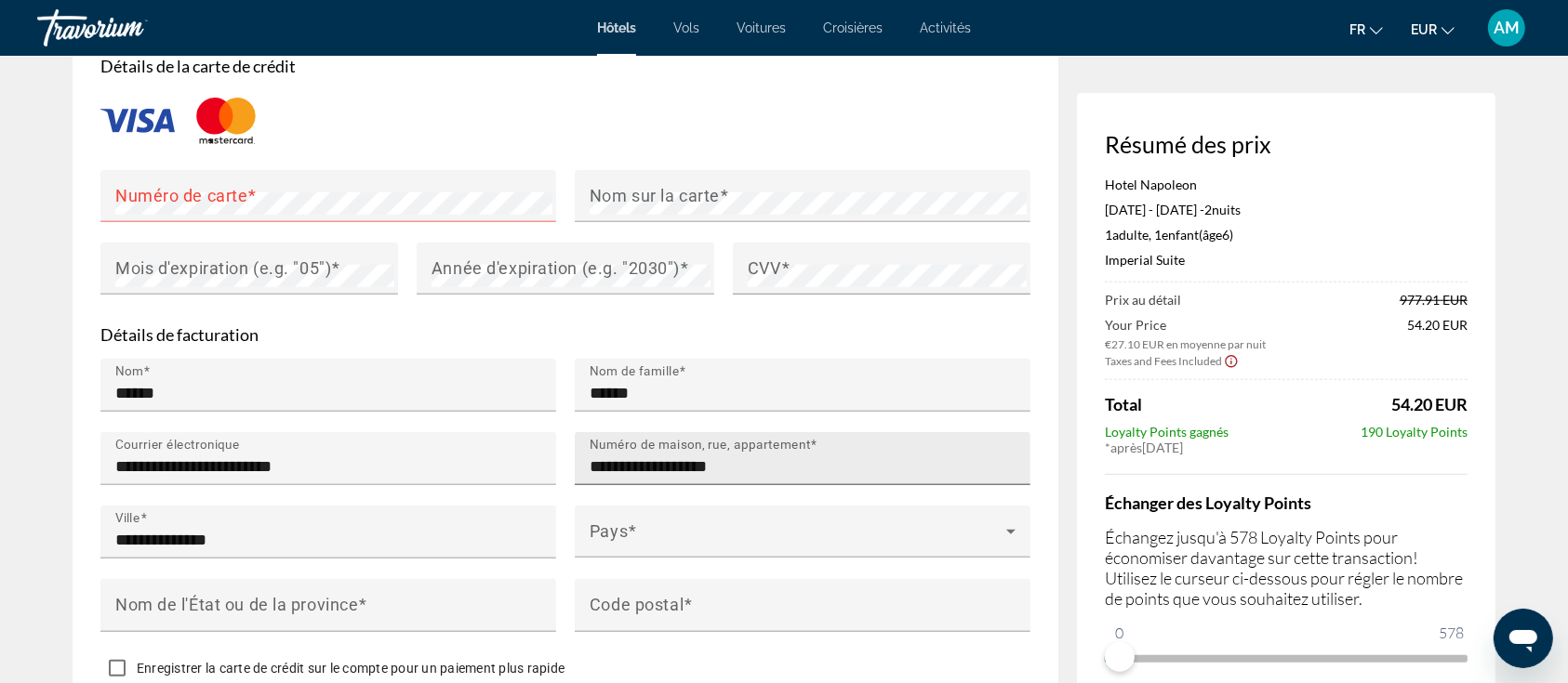
click at [986, 457] on input "**********" at bounding box center [807, 466] width 437 height 22
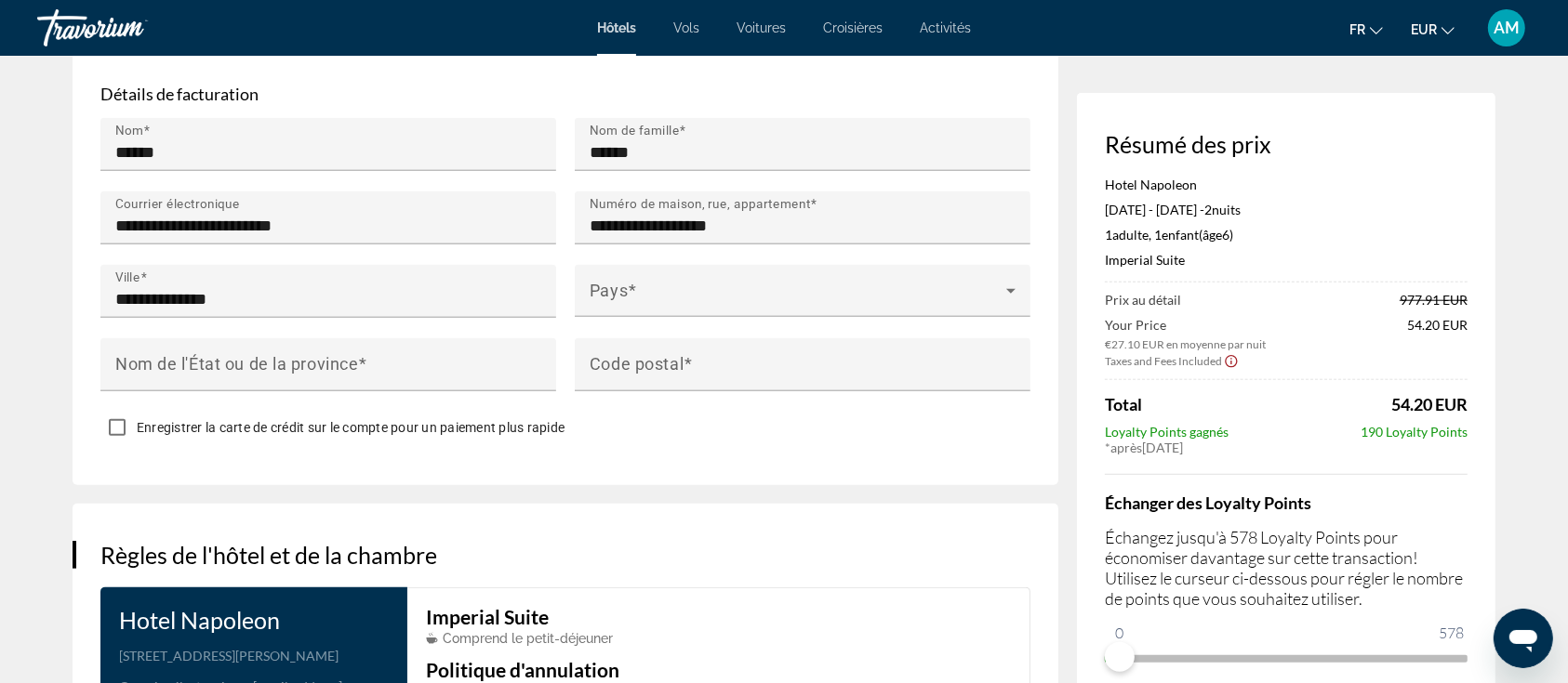
scroll to position [1859, 0]
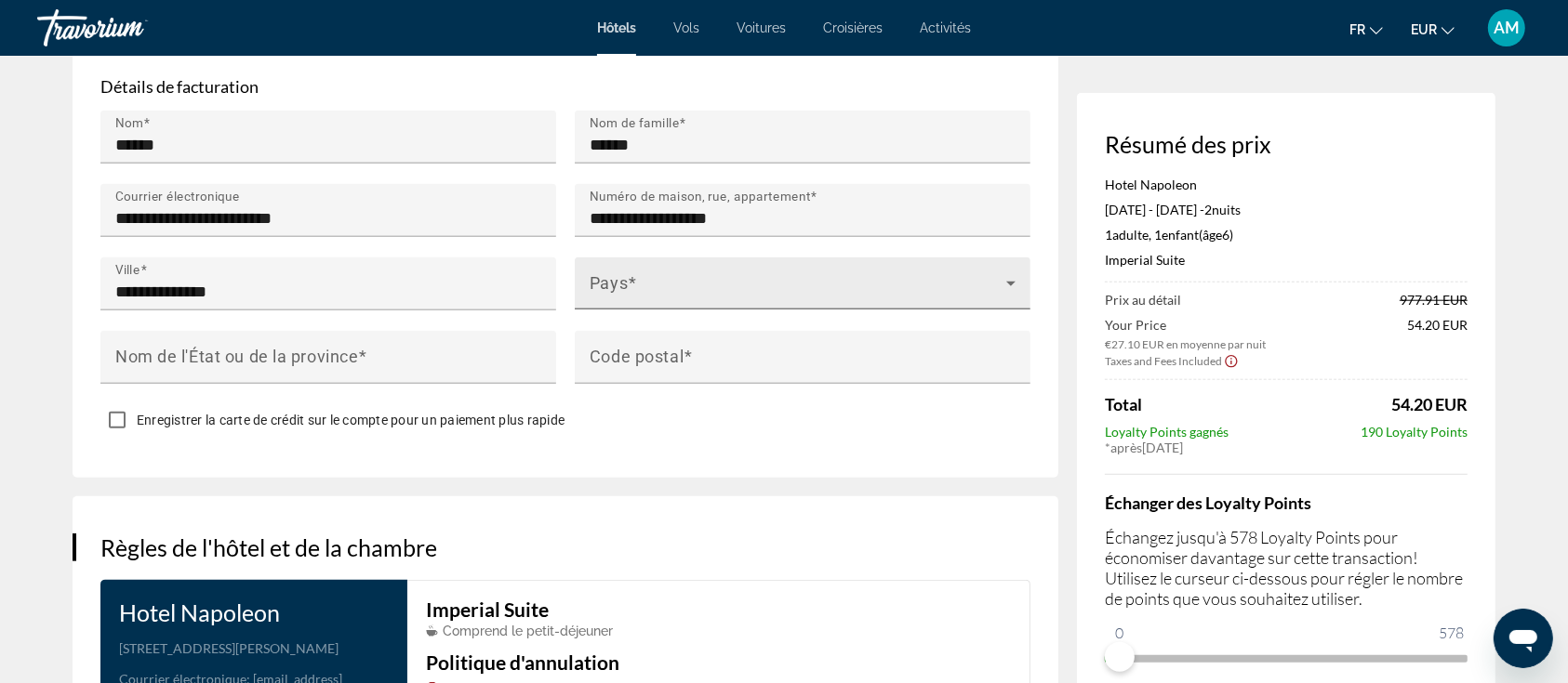
click at [734, 280] on span "Main content" at bounding box center [797, 291] width 416 height 22
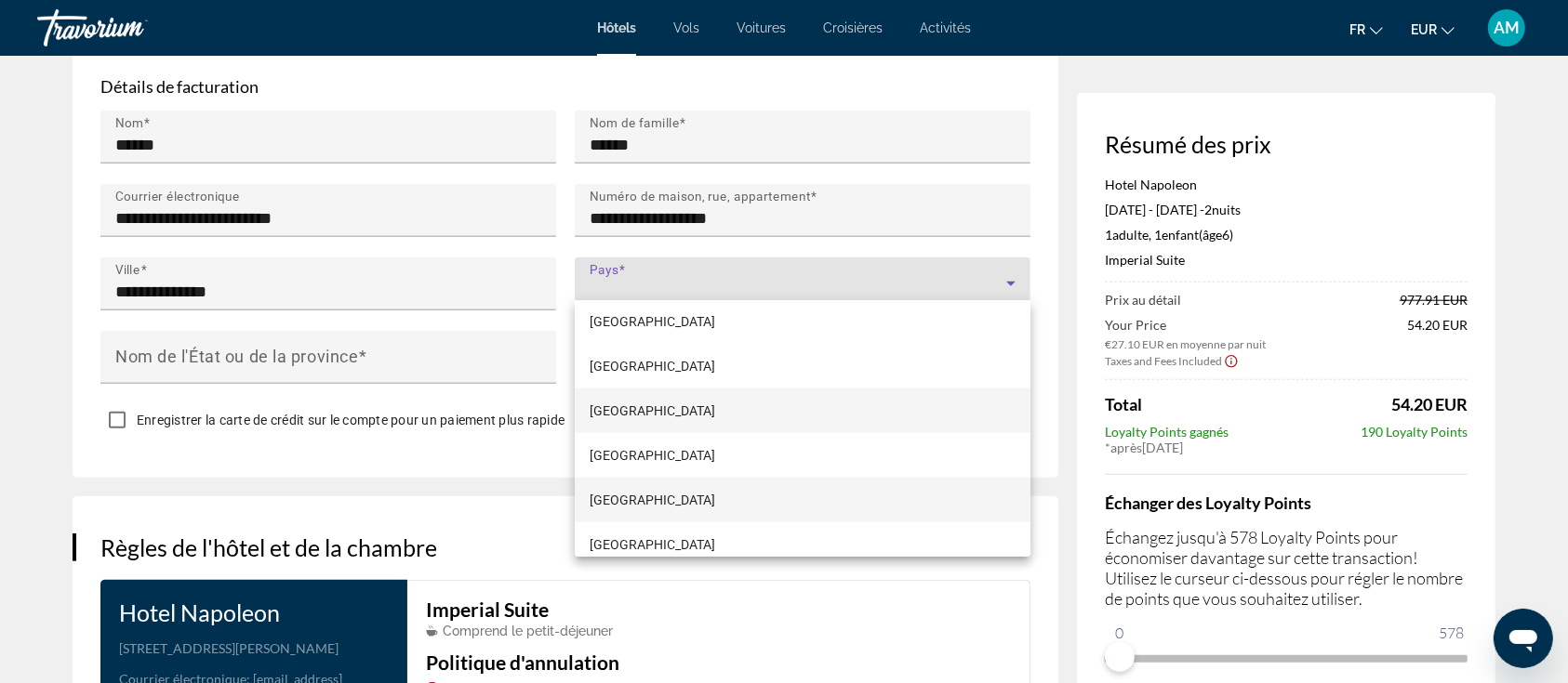
scroll to position [3302, 0]
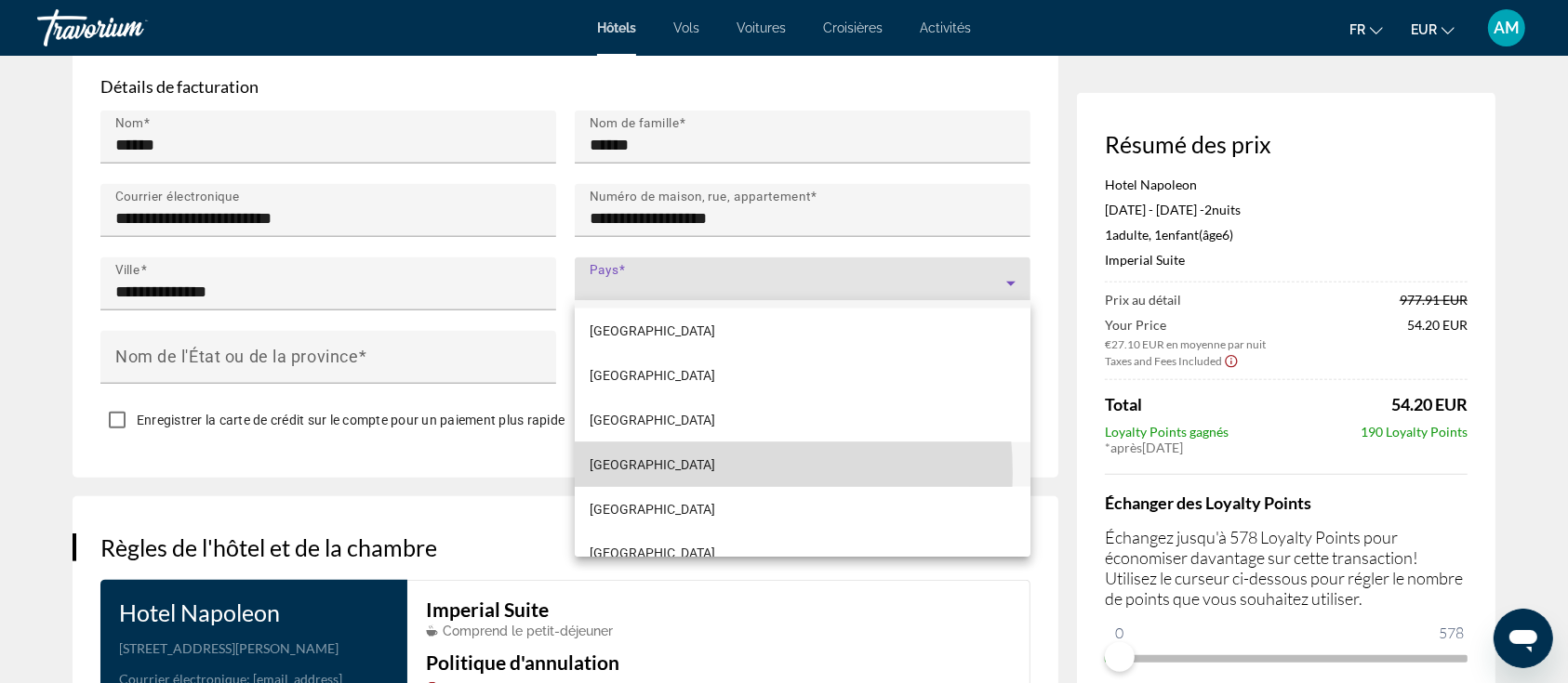
click at [636, 474] on mat-option "[GEOGRAPHIC_DATA]" at bounding box center [802, 464] width 456 height 45
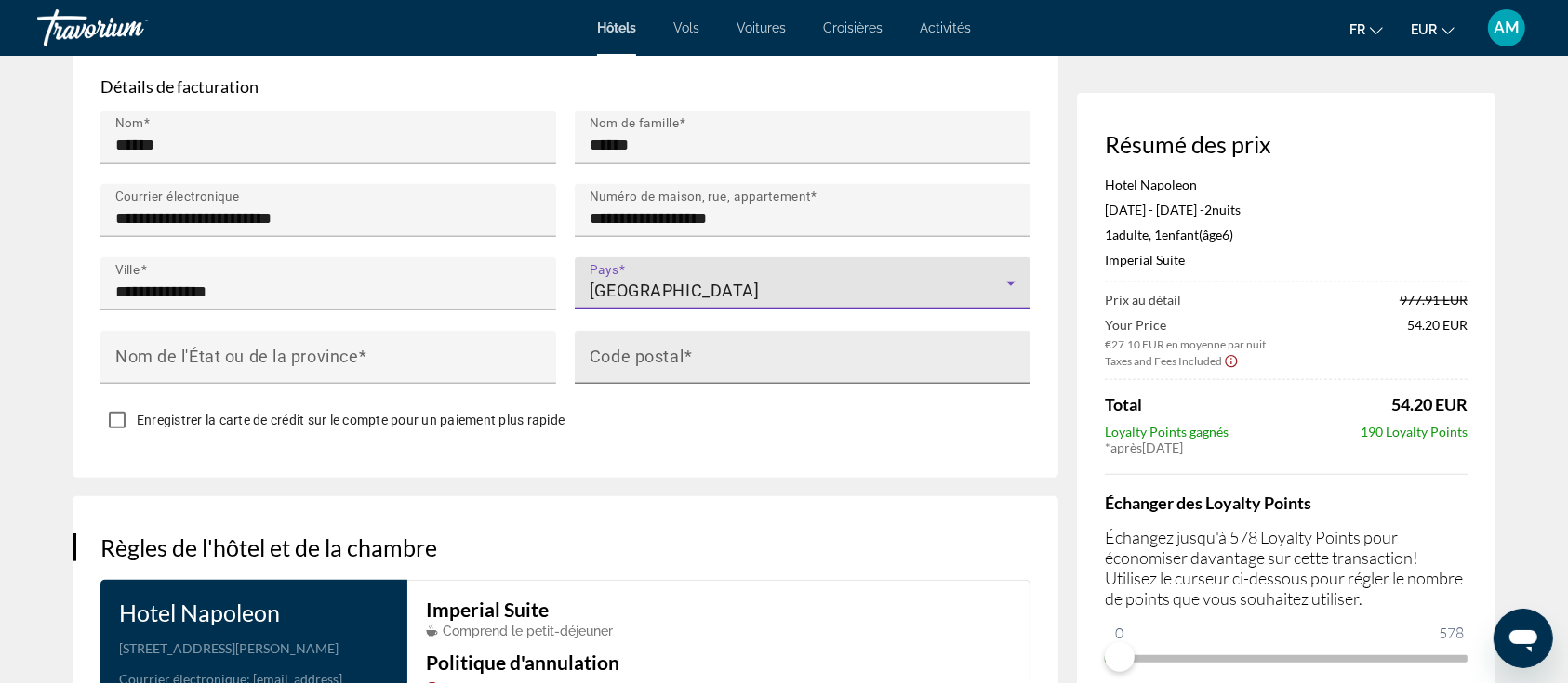
click at [642, 352] on mat-label "Code postal" at bounding box center [636, 356] width 94 height 19
click at [642, 354] on input "Code postal" at bounding box center [807, 365] width 437 height 22
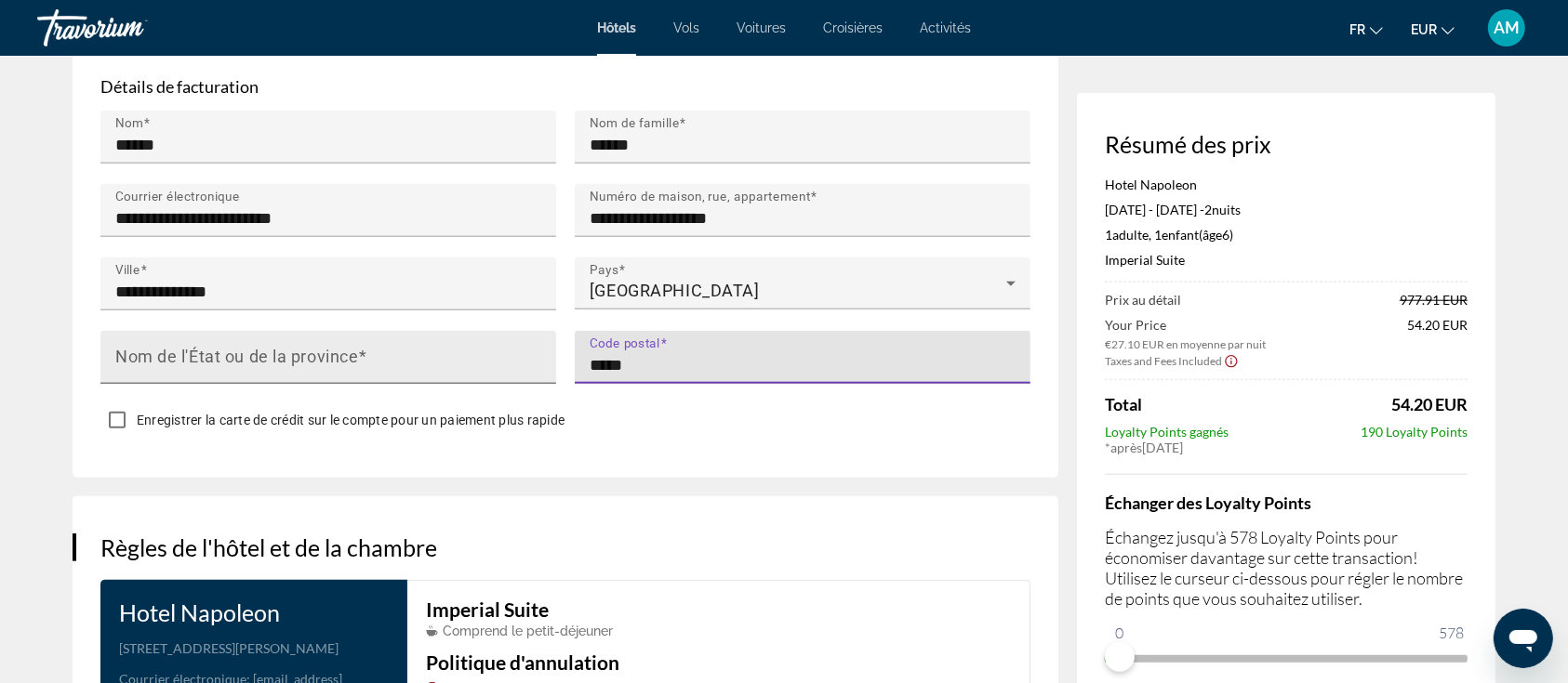
type input "*****"
click at [470, 361] on input "Nom de l'État ou de la province" at bounding box center [333, 365] width 437 height 22
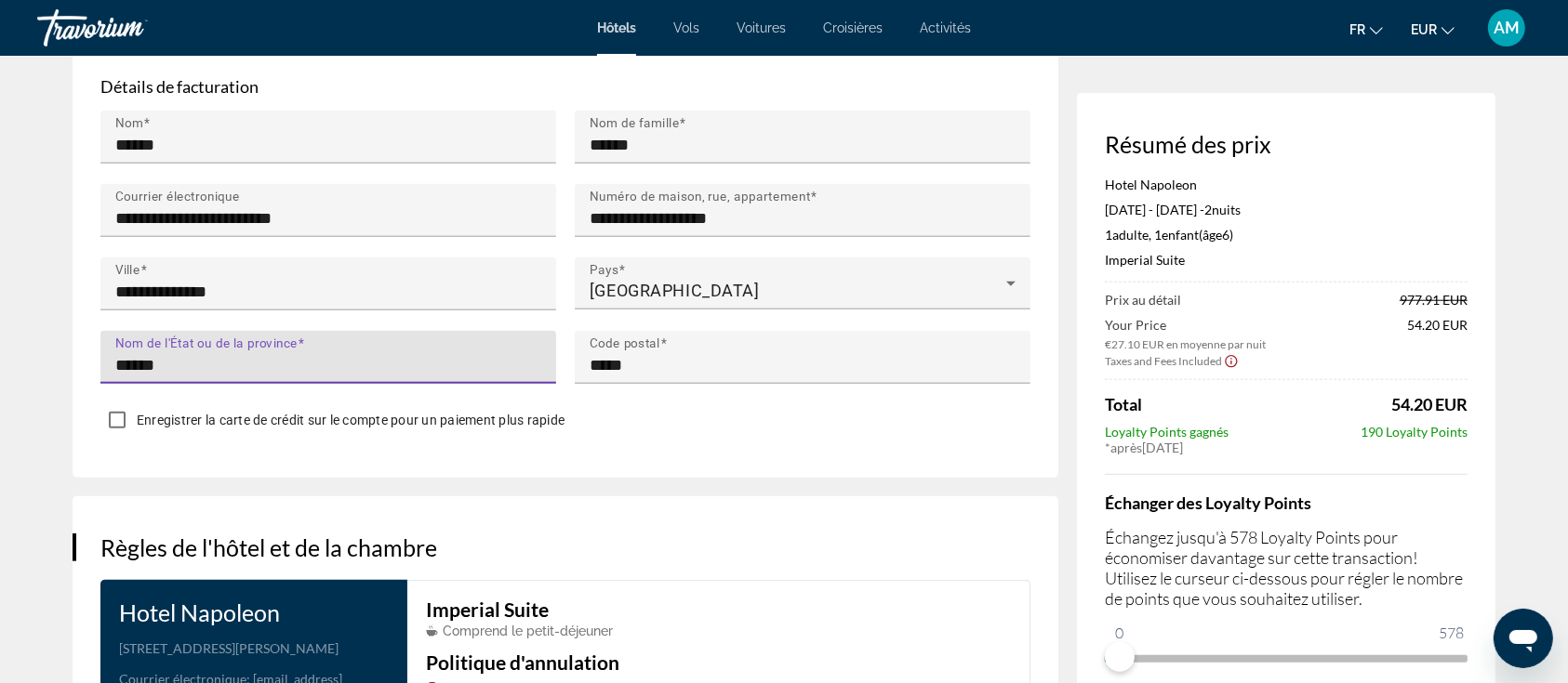
type input "******"
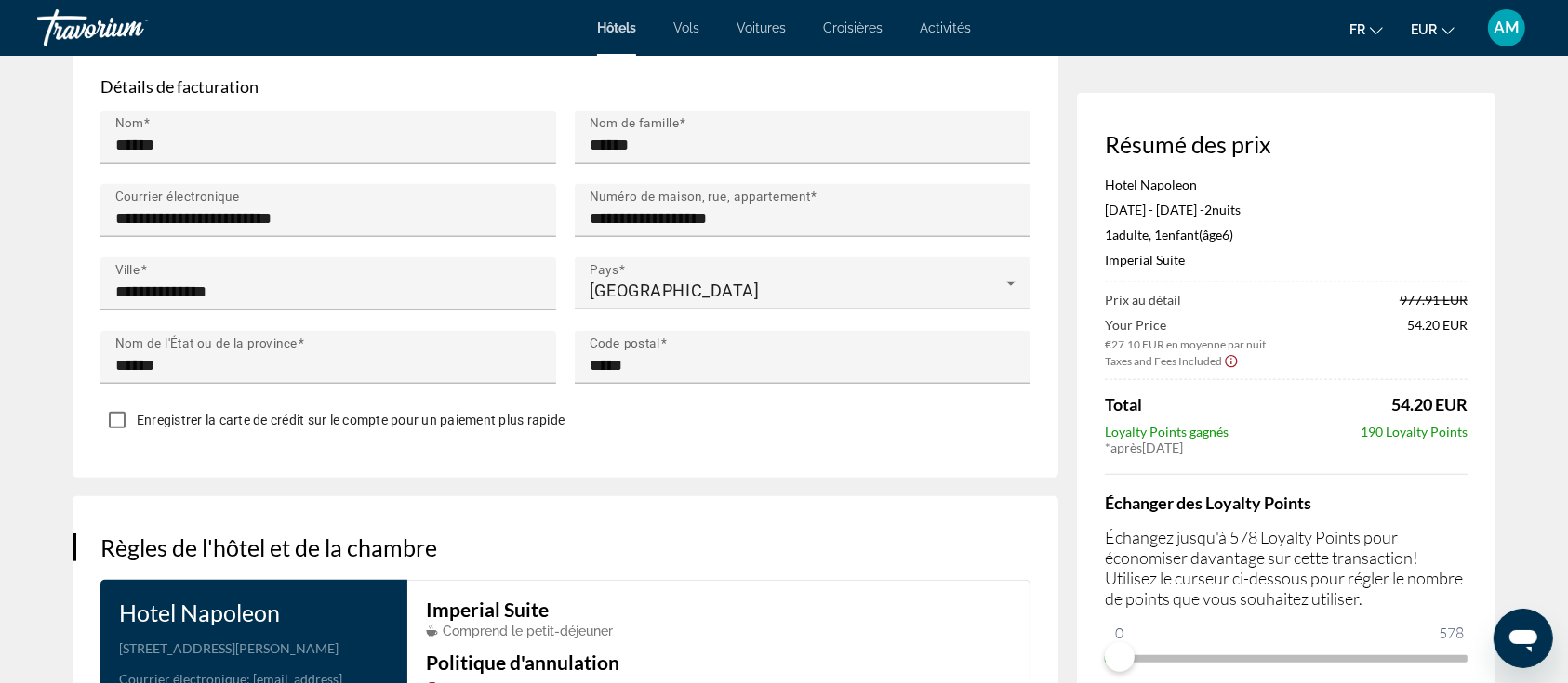
click at [487, 412] on span "Enregistrer la carte de crédit sur le compte pour un paiement plus rapide" at bounding box center [350, 420] width 428 height 15
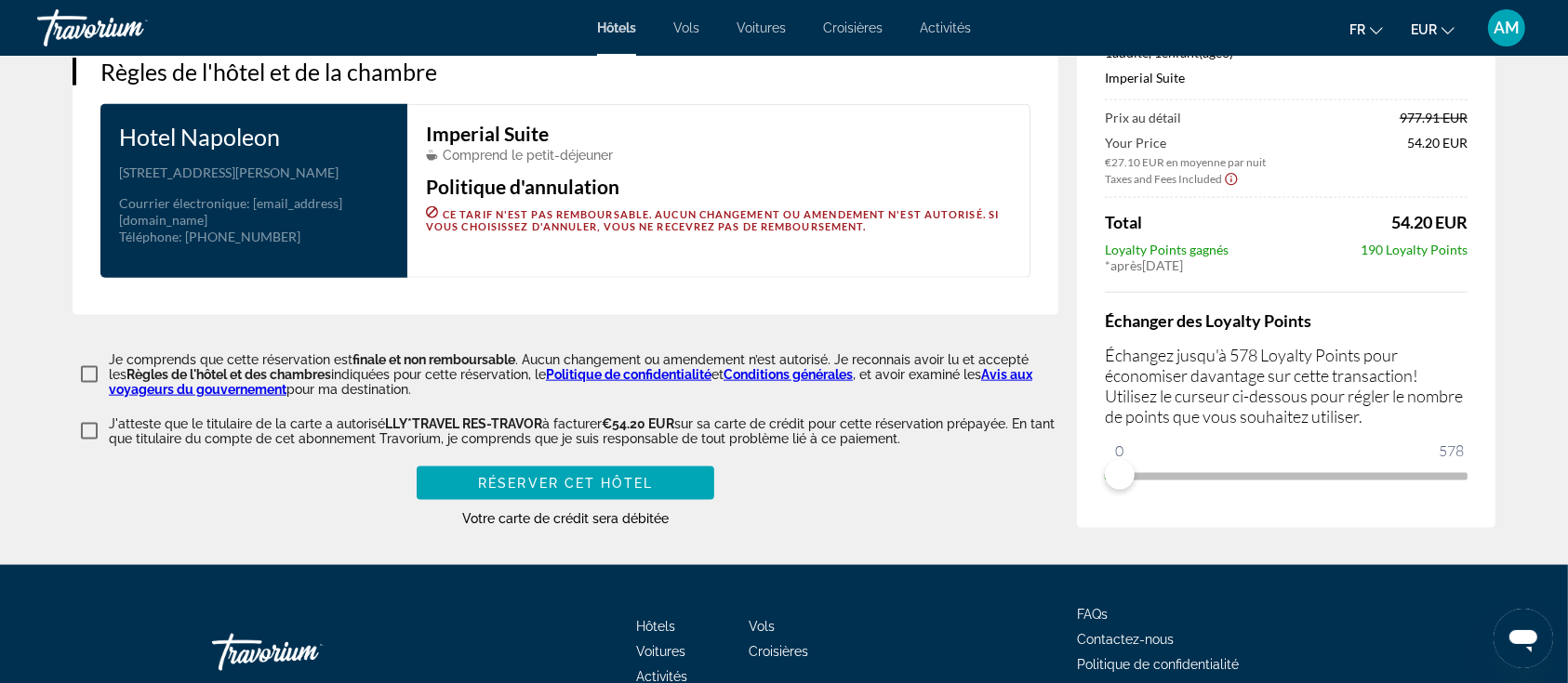
scroll to position [2434, 0]
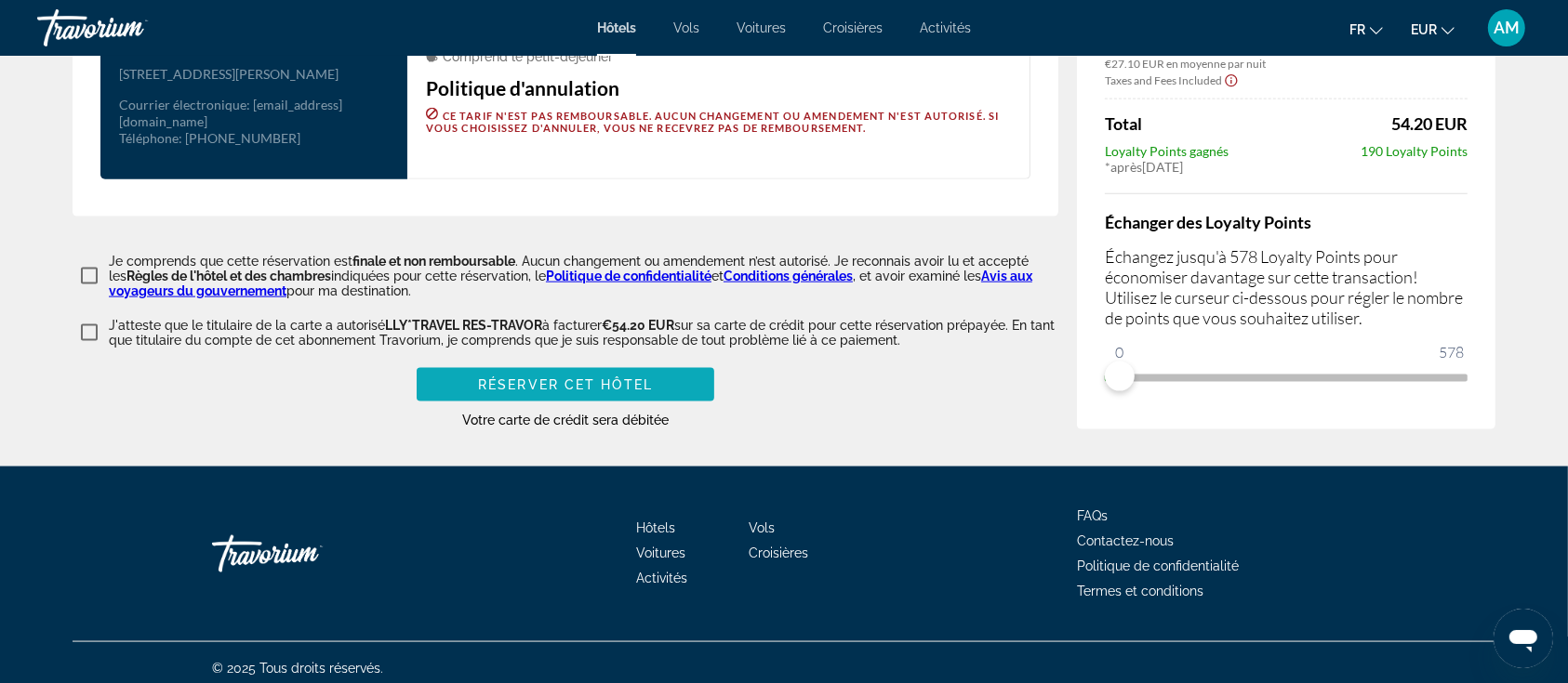
click at [661, 376] on span "Main content" at bounding box center [565, 385] width 297 height 45
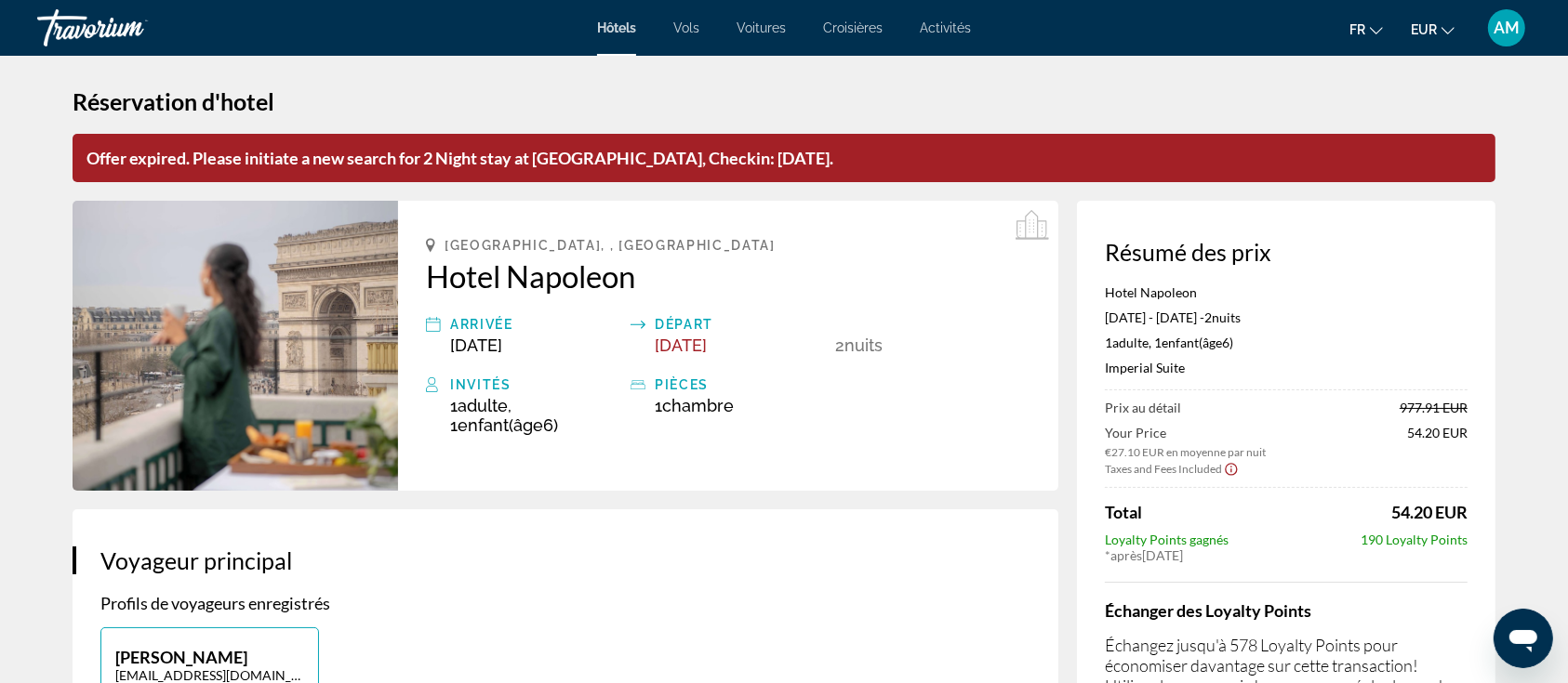
scroll to position [0, 0]
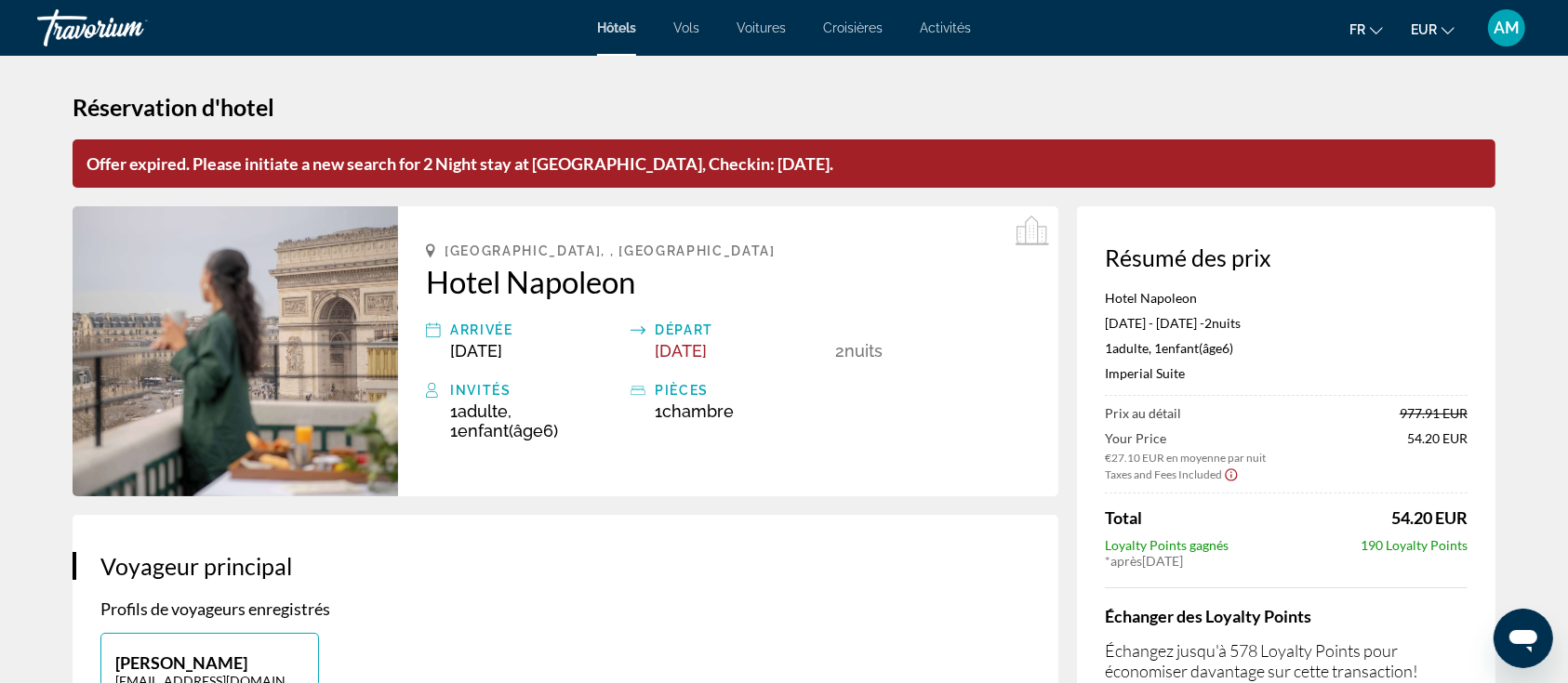
click at [1189, 18] on span "AM" at bounding box center [1506, 27] width 26 height 18
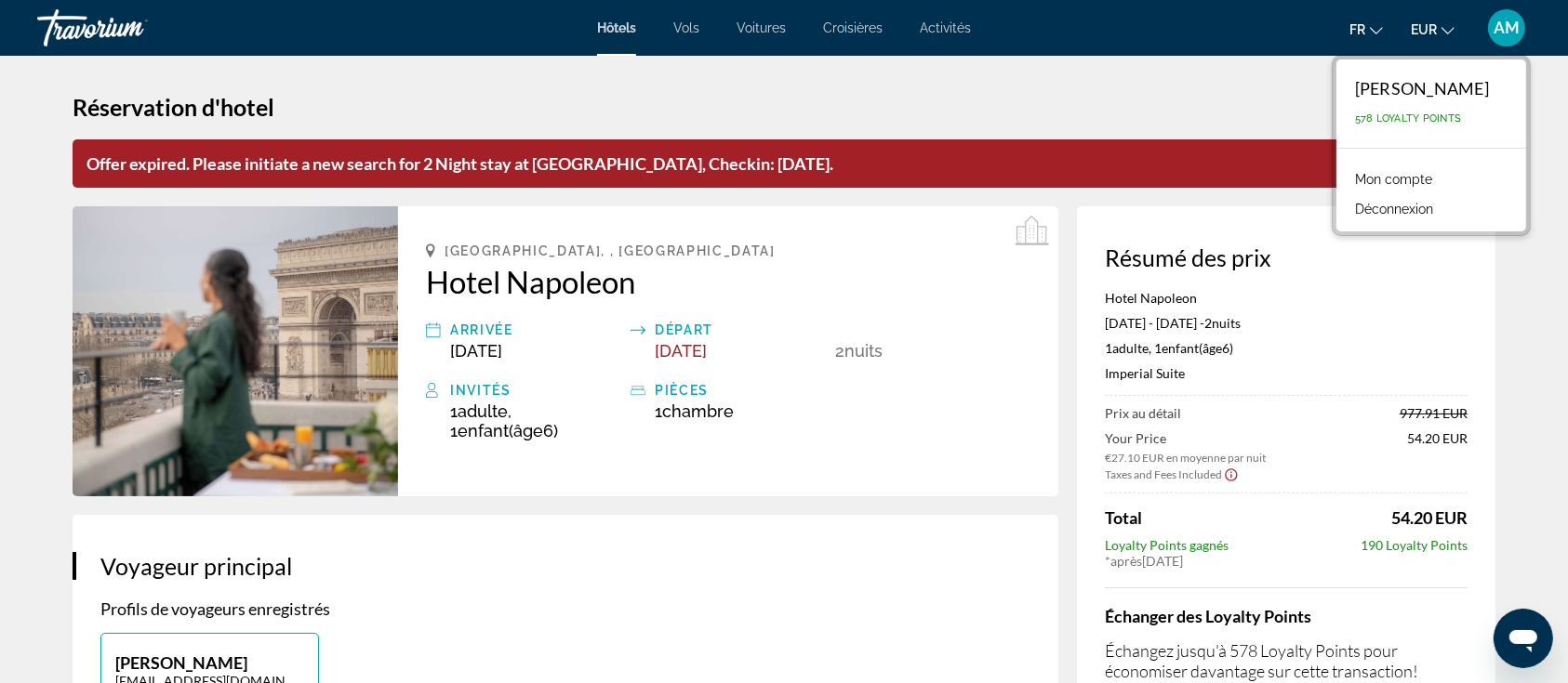
click at [1189, 208] on button "Déconnexion" at bounding box center [1393, 208] width 97 height 24
